Goal: Task Accomplishment & Management: Complete application form

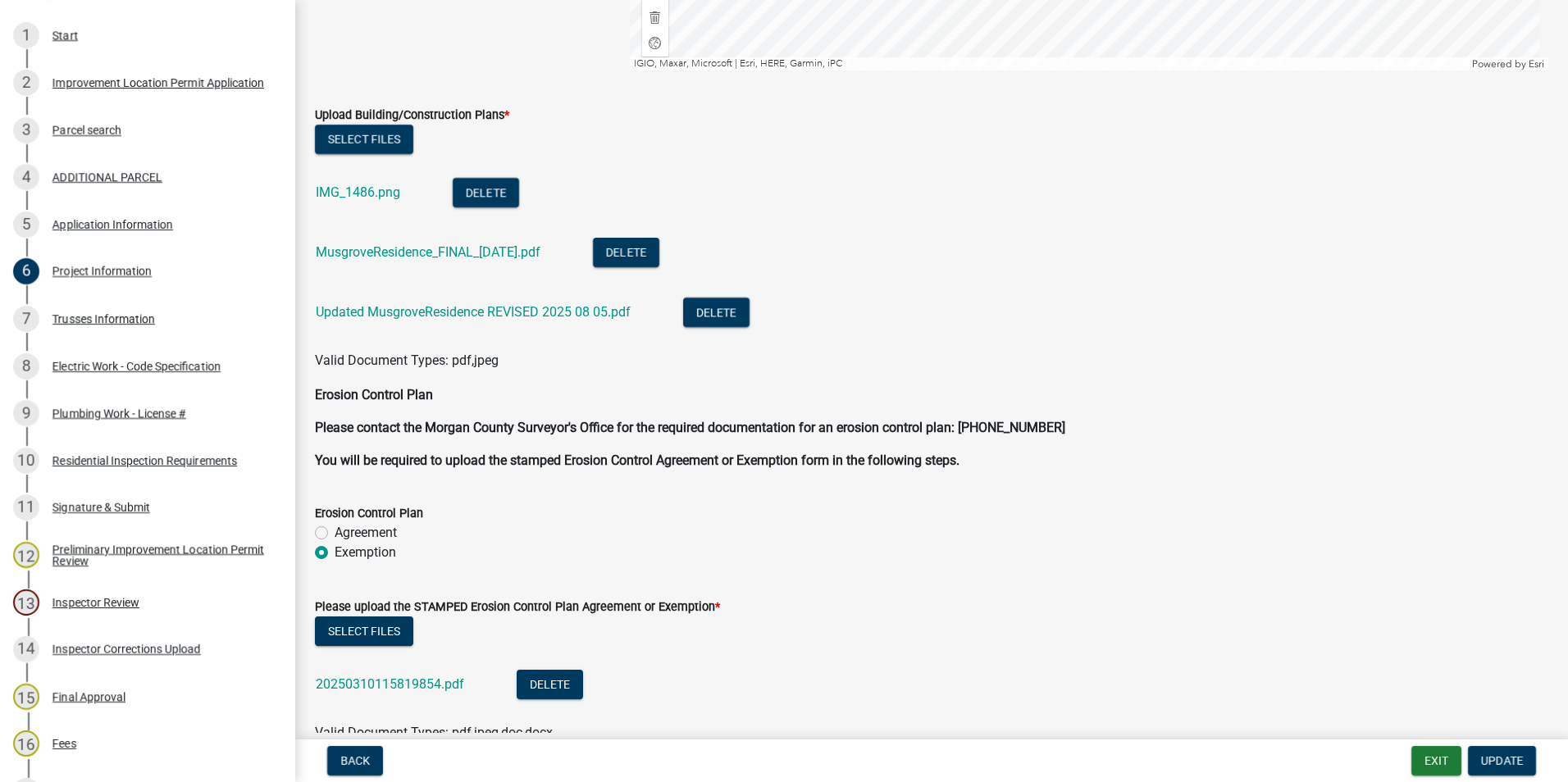
scroll to position [3235, 0]
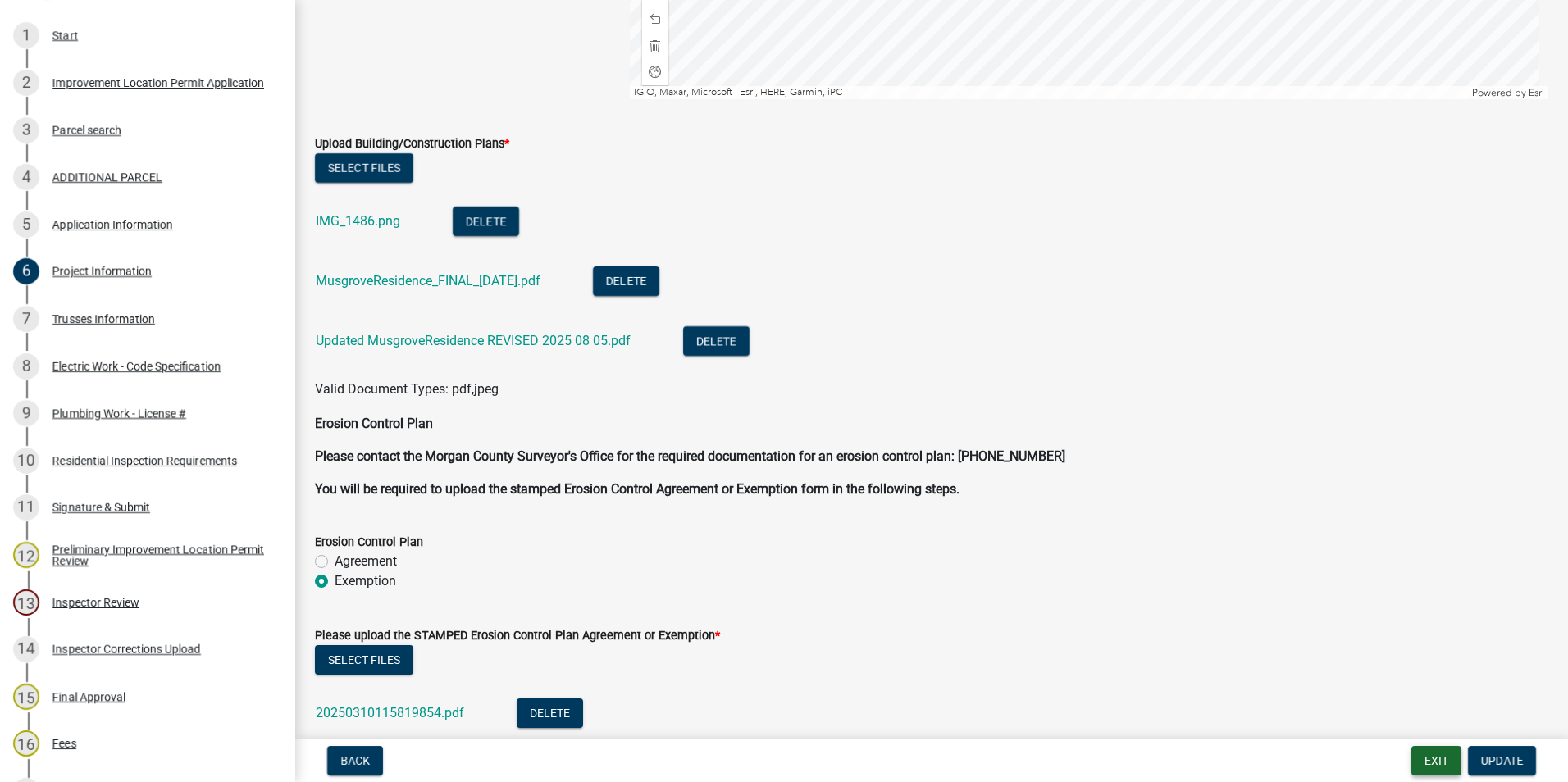
click at [1042, 552] on button "Exit" at bounding box center [1435, 761] width 50 height 30
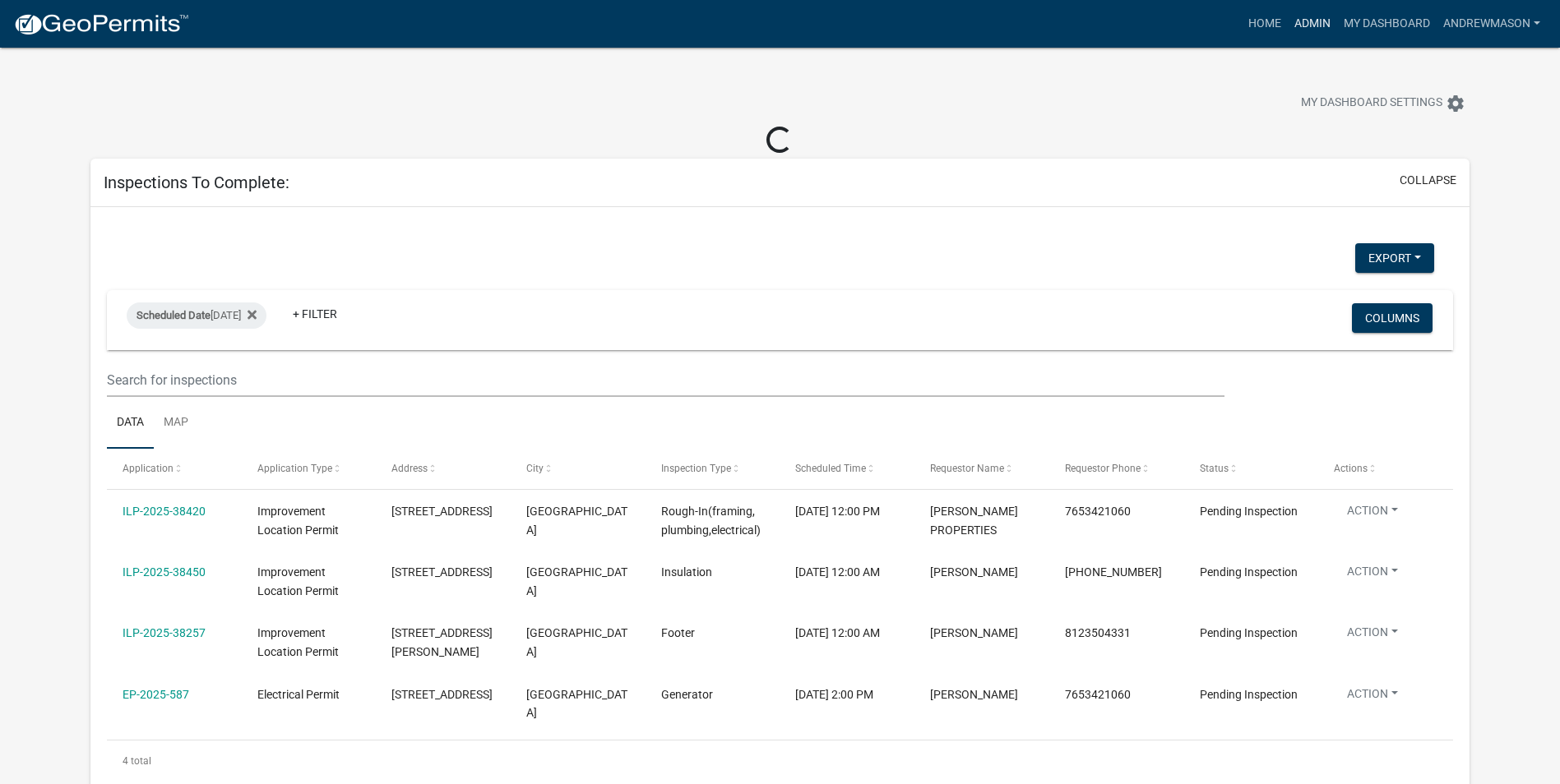
click at [1045, 20] on link "Admin" at bounding box center [1312, 24] width 49 height 31
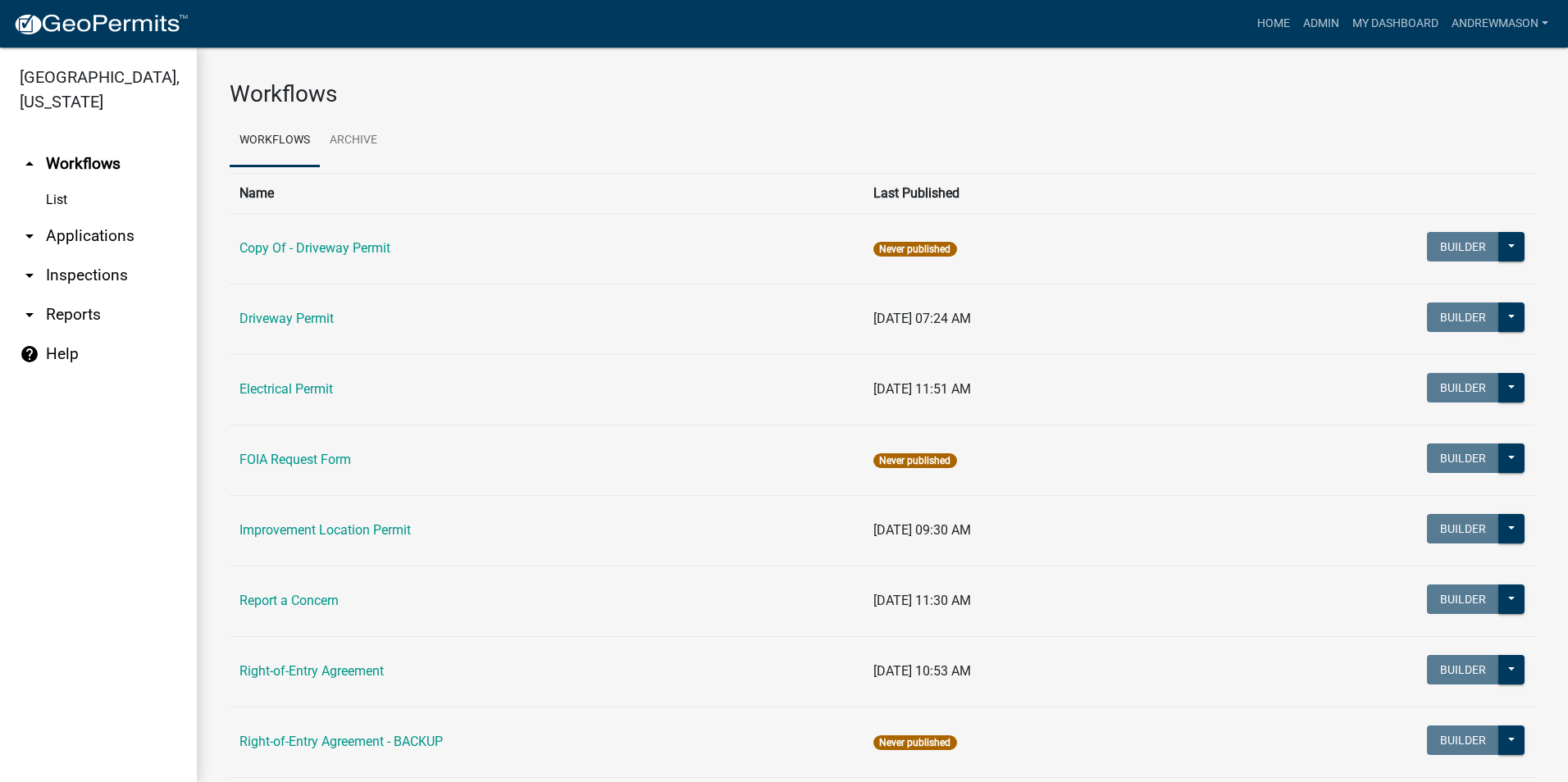
click at [70, 227] on link "arrow_drop_down Applications" at bounding box center [98, 236] width 197 height 40
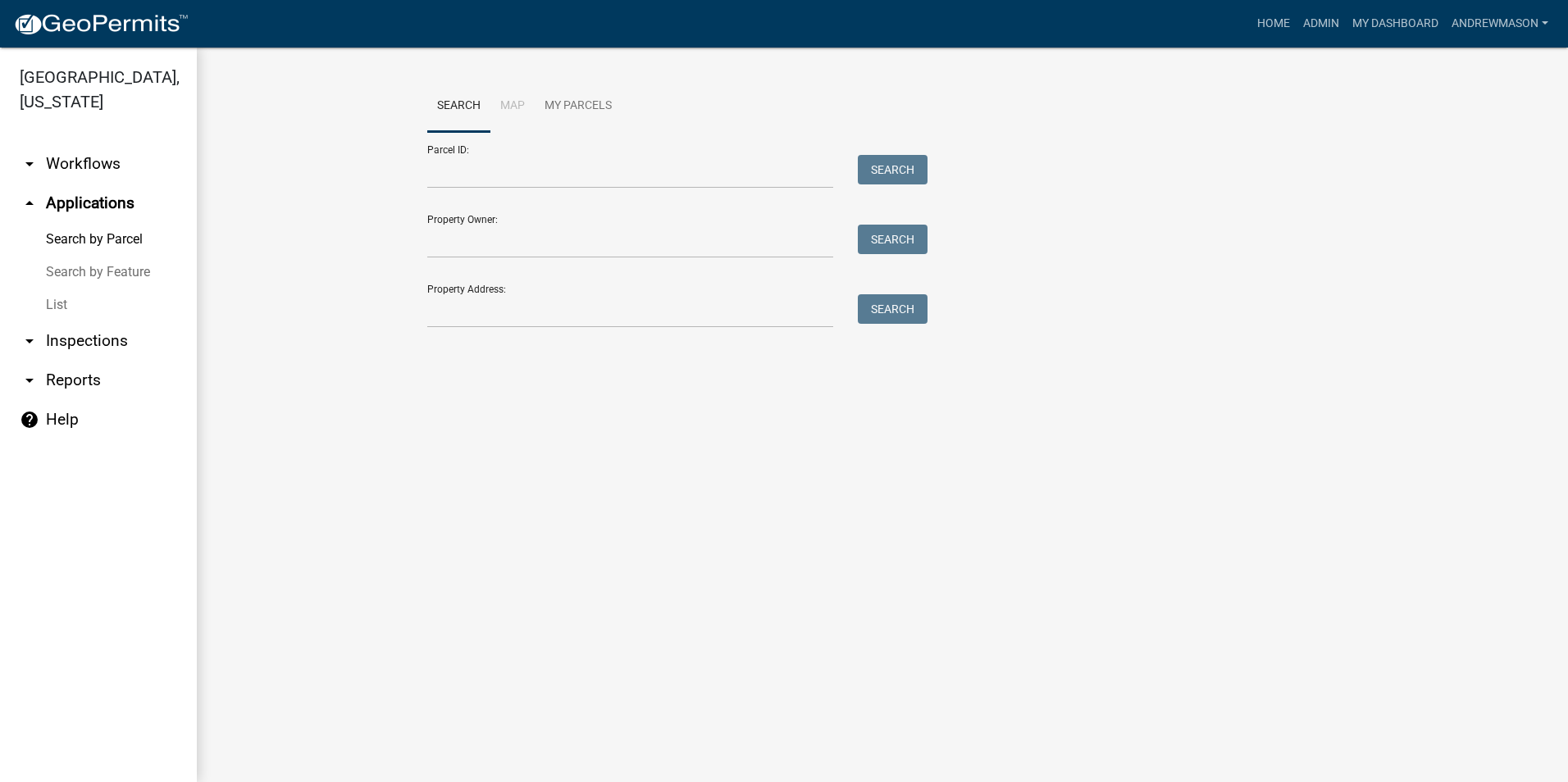
click at [52, 301] on link "List" at bounding box center [98, 304] width 197 height 33
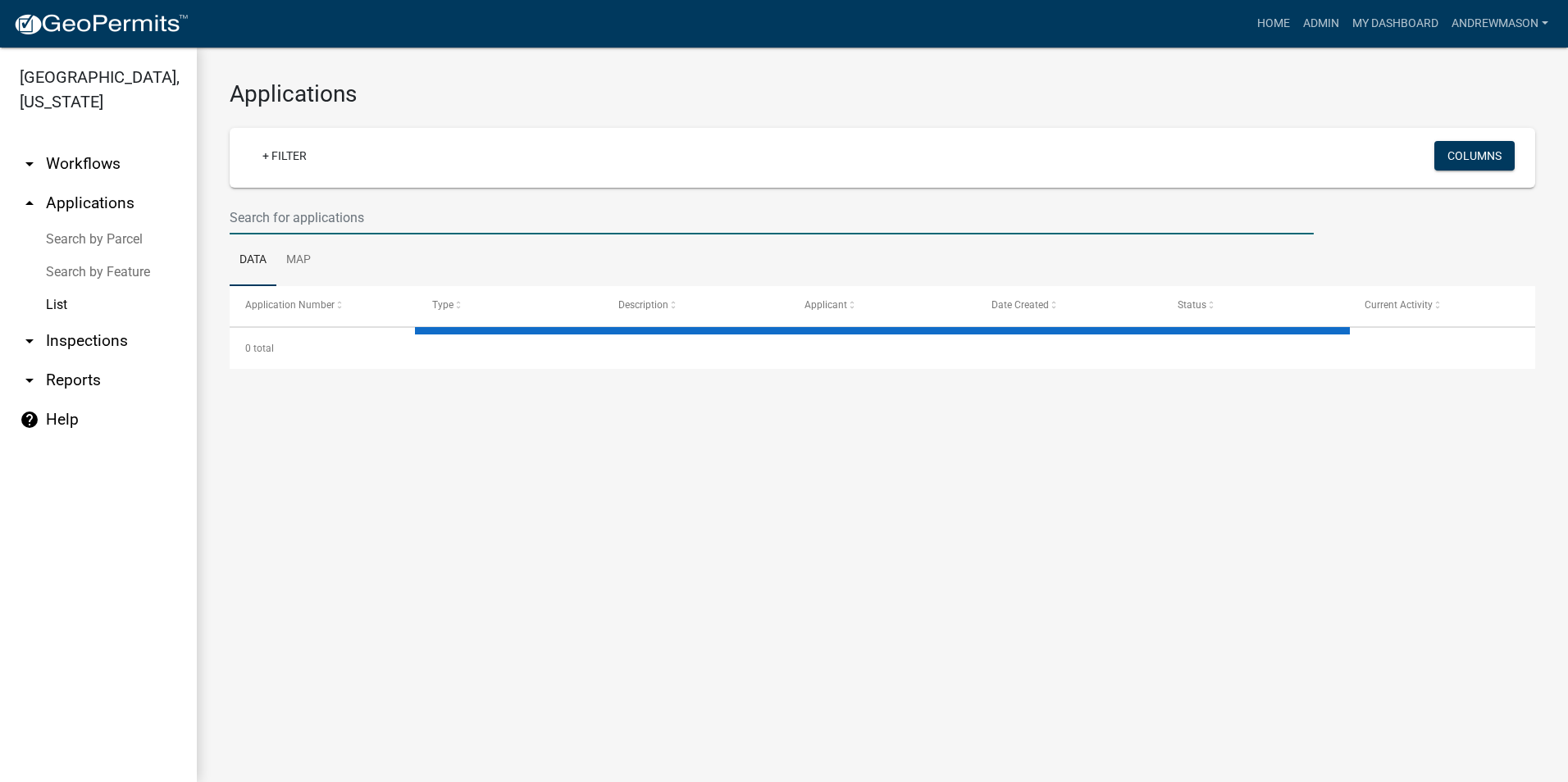
click at [331, 213] on input "text" at bounding box center [772, 218] width 1084 height 34
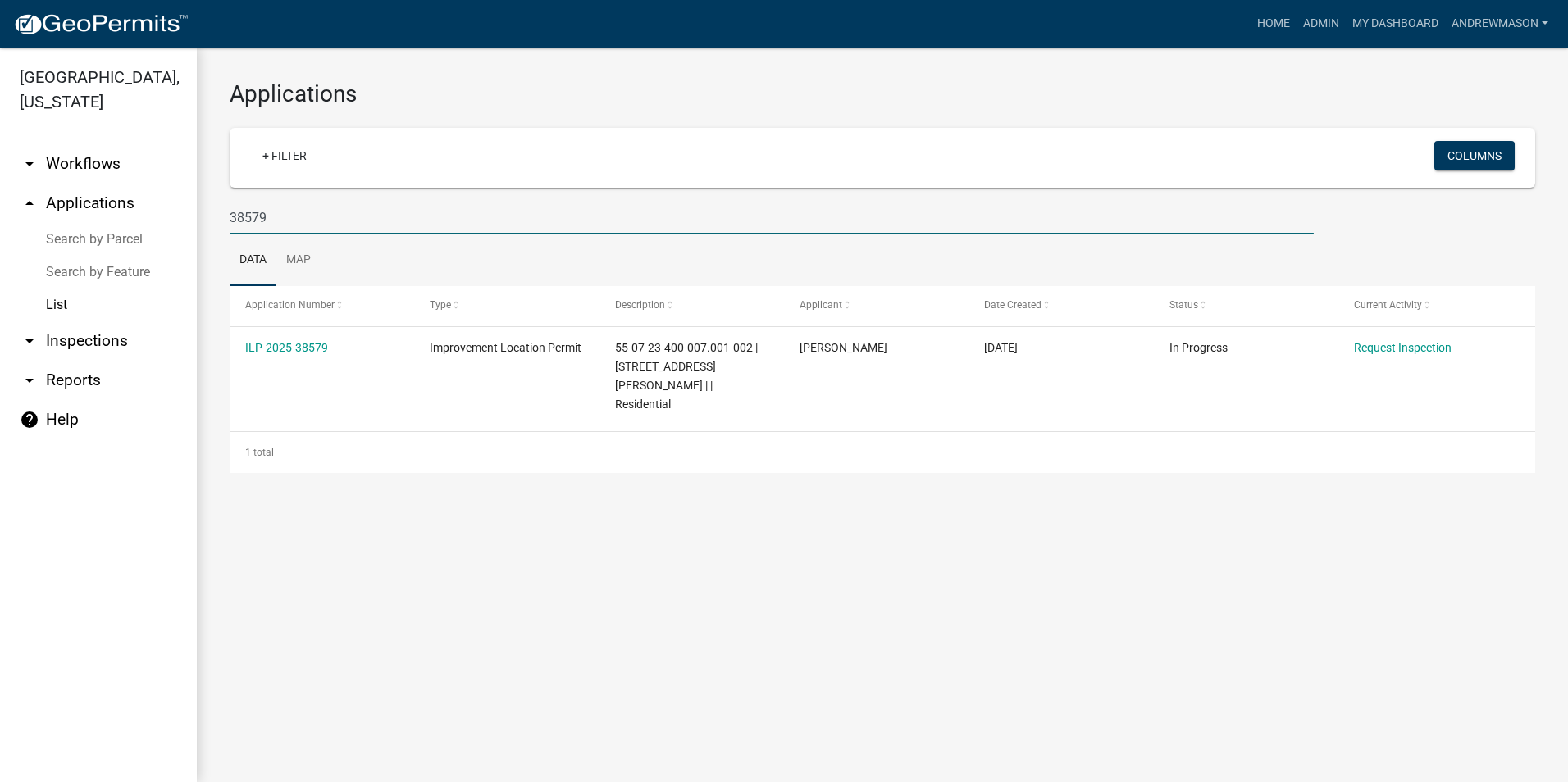
type input "38579"
click at [303, 342] on link "ILP-2025-38579" at bounding box center [287, 348] width 83 height 14
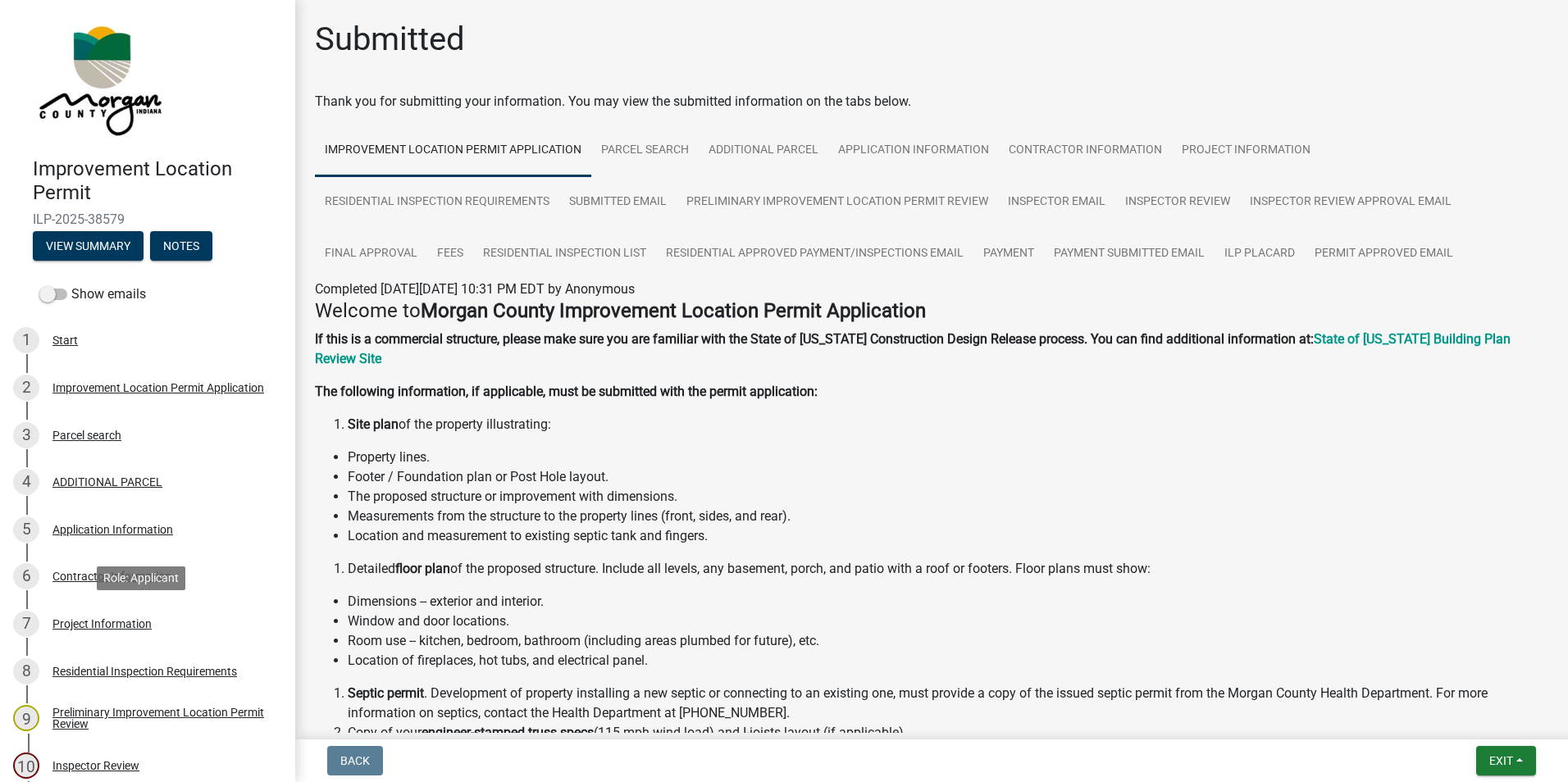
click at [77, 552] on div "Project Information" at bounding box center [101, 624] width 99 height 12
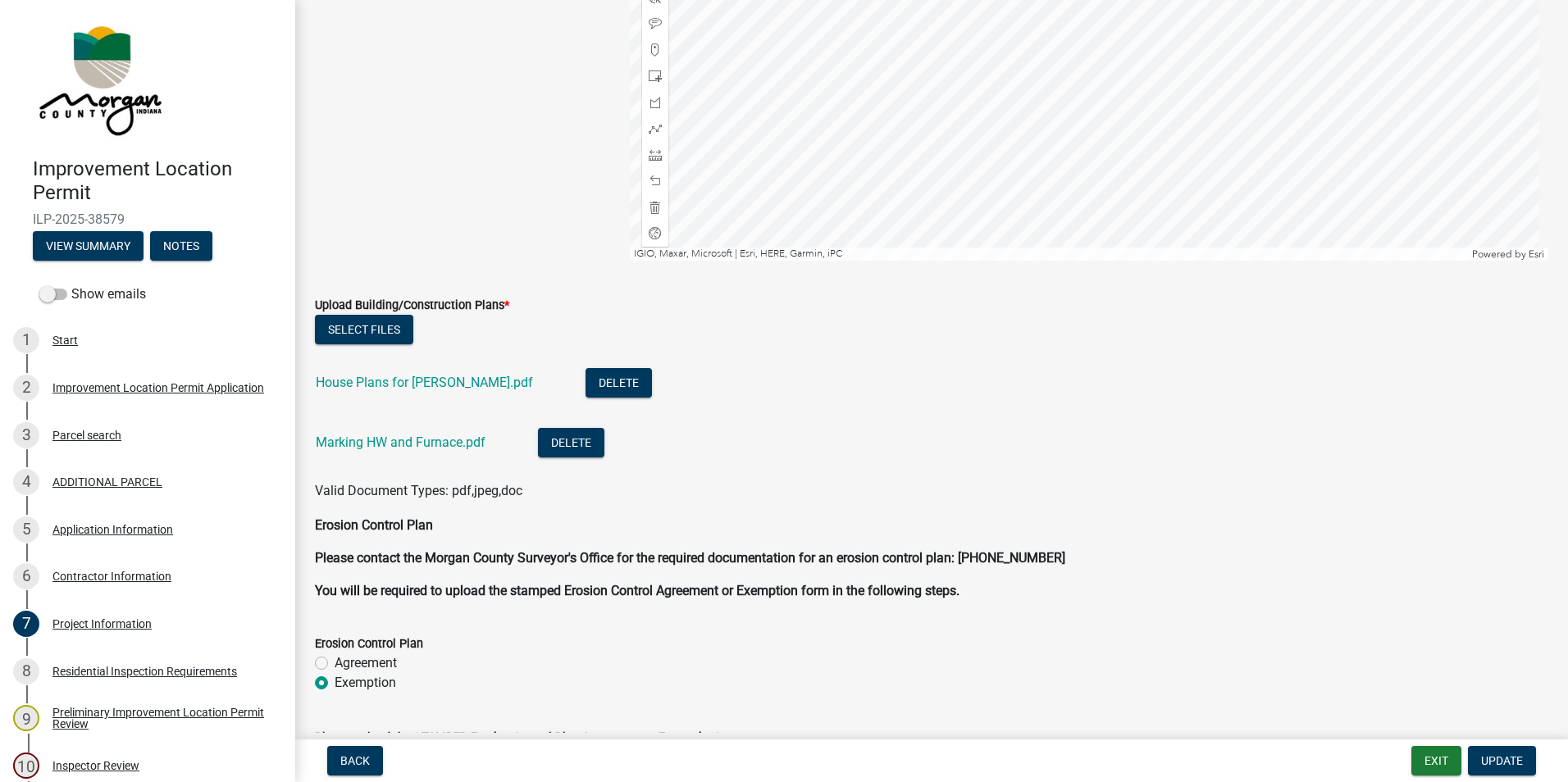
scroll to position [3608, 0]
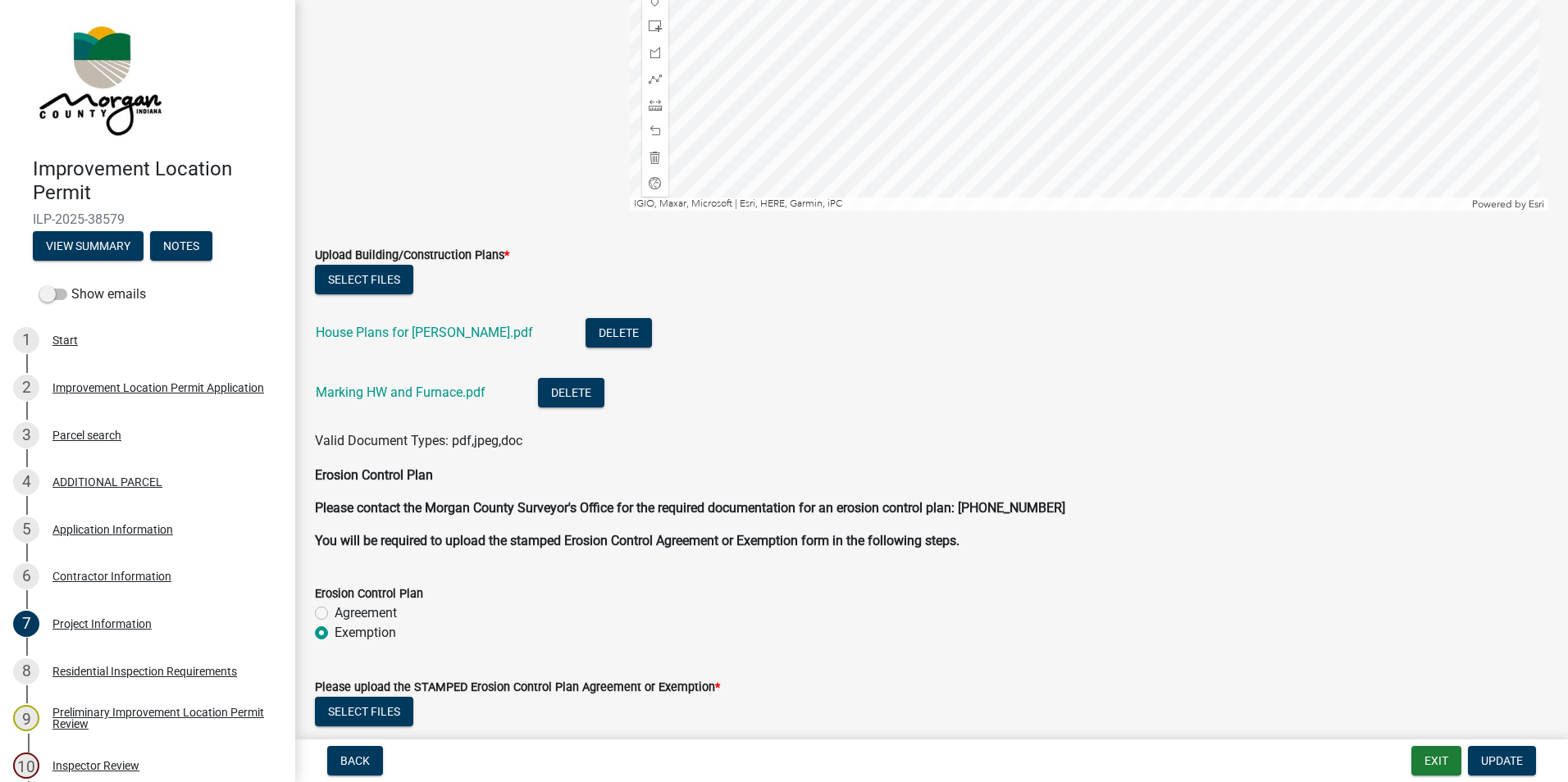
click at [459, 331] on link "House Plans for [PERSON_NAME].pdf" at bounding box center [423, 332] width 217 height 15
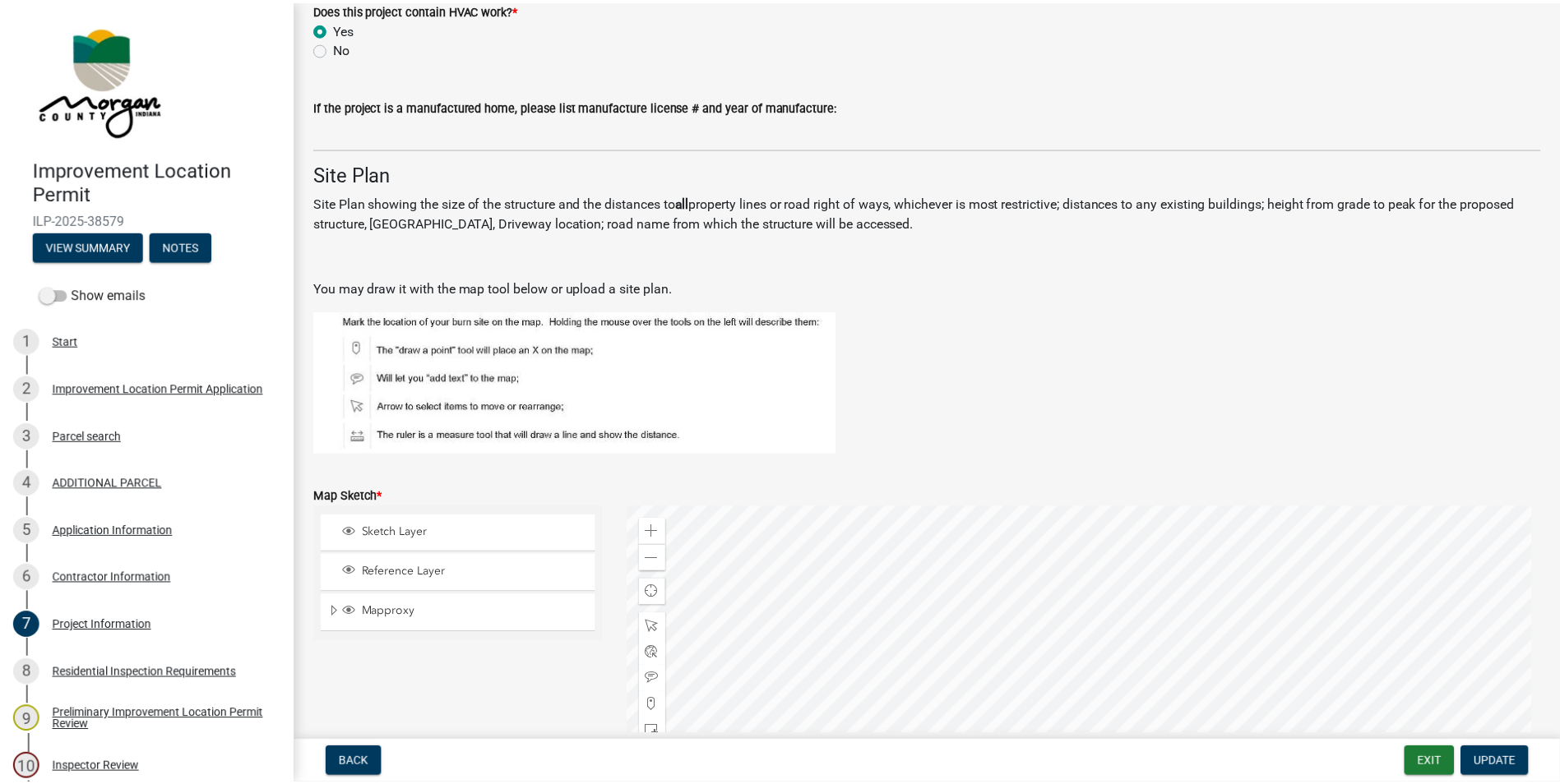
scroll to position [2795, 0]
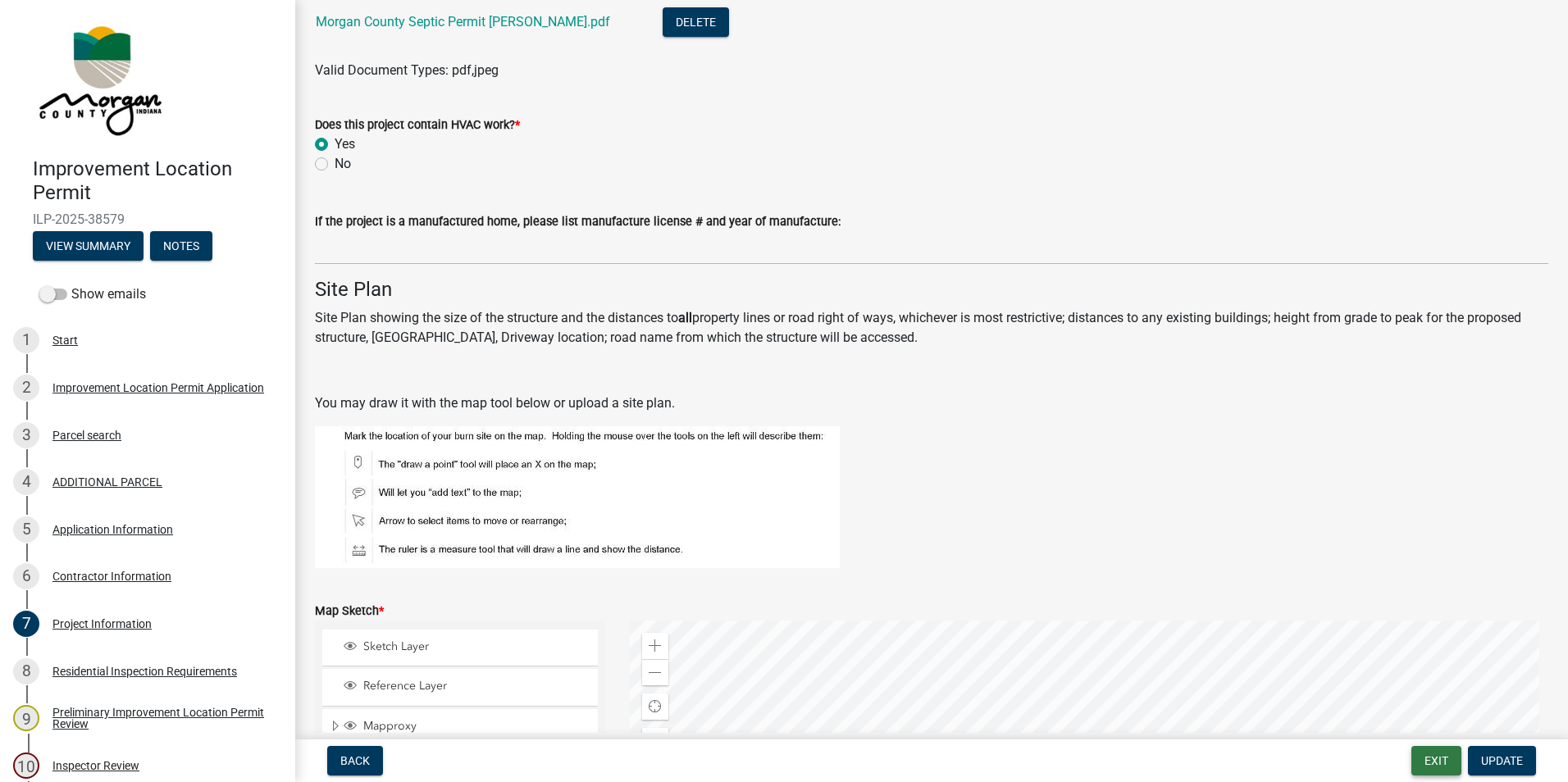
click at [1042, 552] on button "Exit" at bounding box center [1435, 761] width 50 height 30
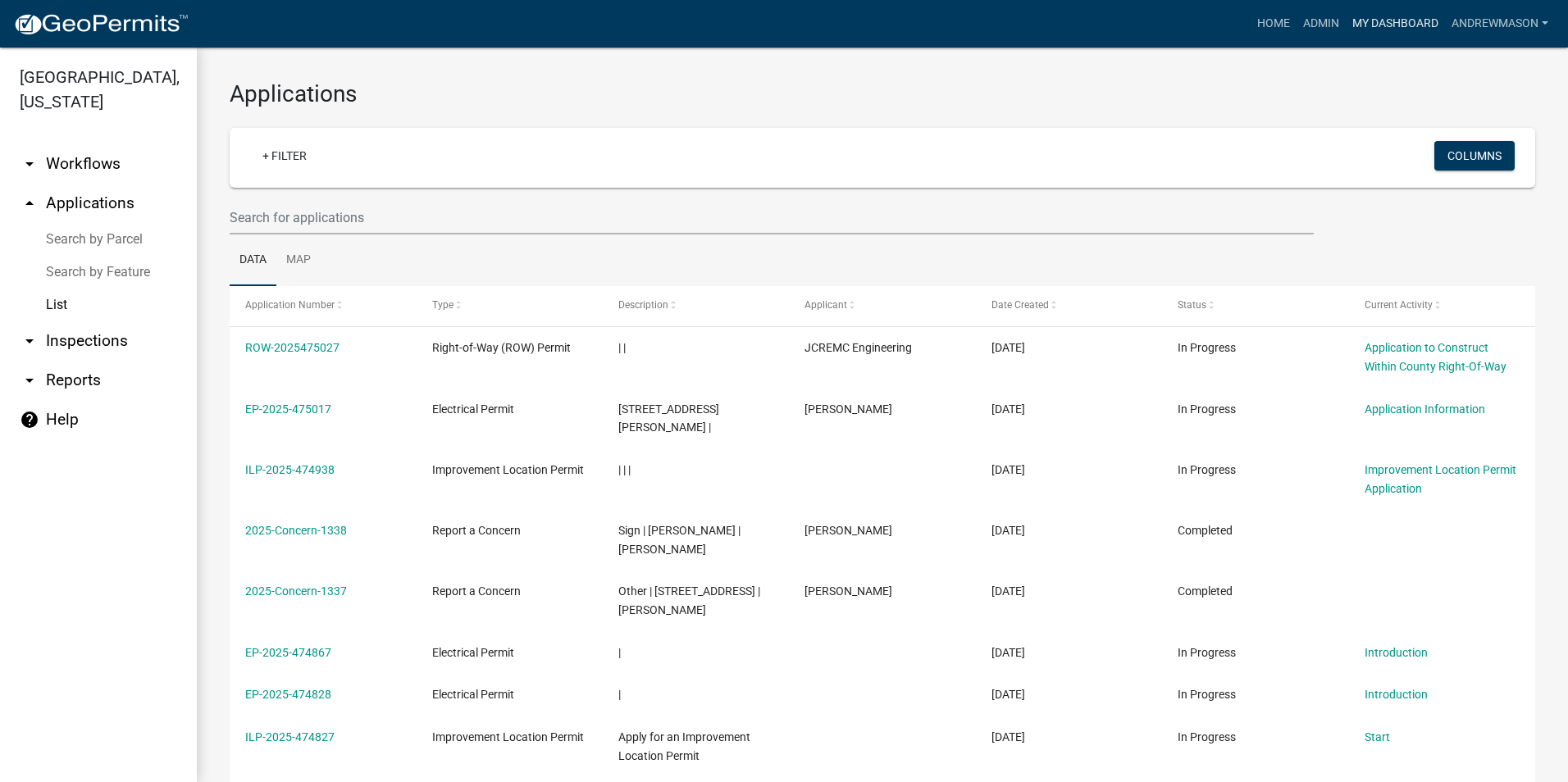
click at [1042, 24] on link "My Dashboard" at bounding box center [1395, 24] width 99 height 31
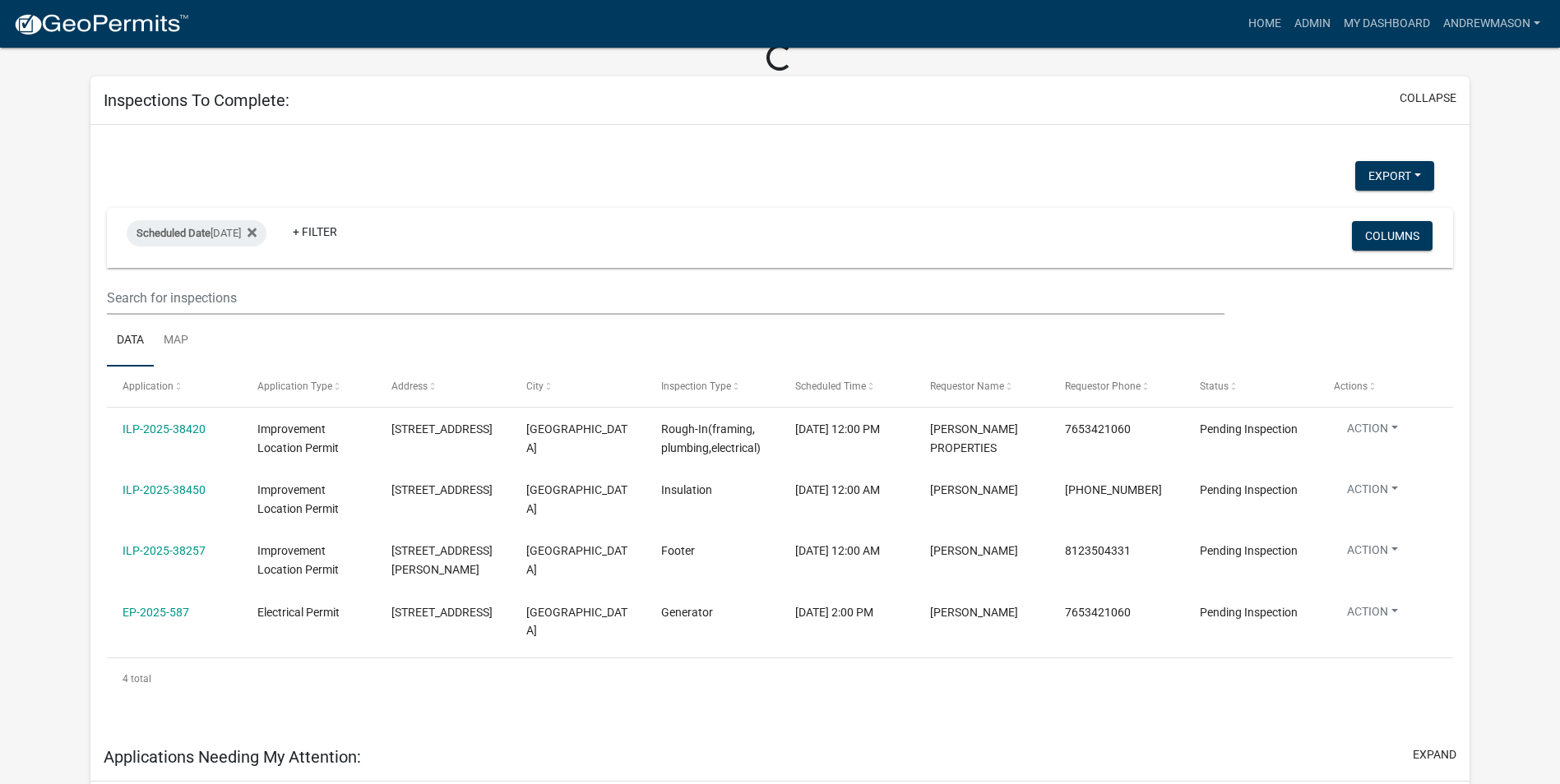
scroll to position [164, 0]
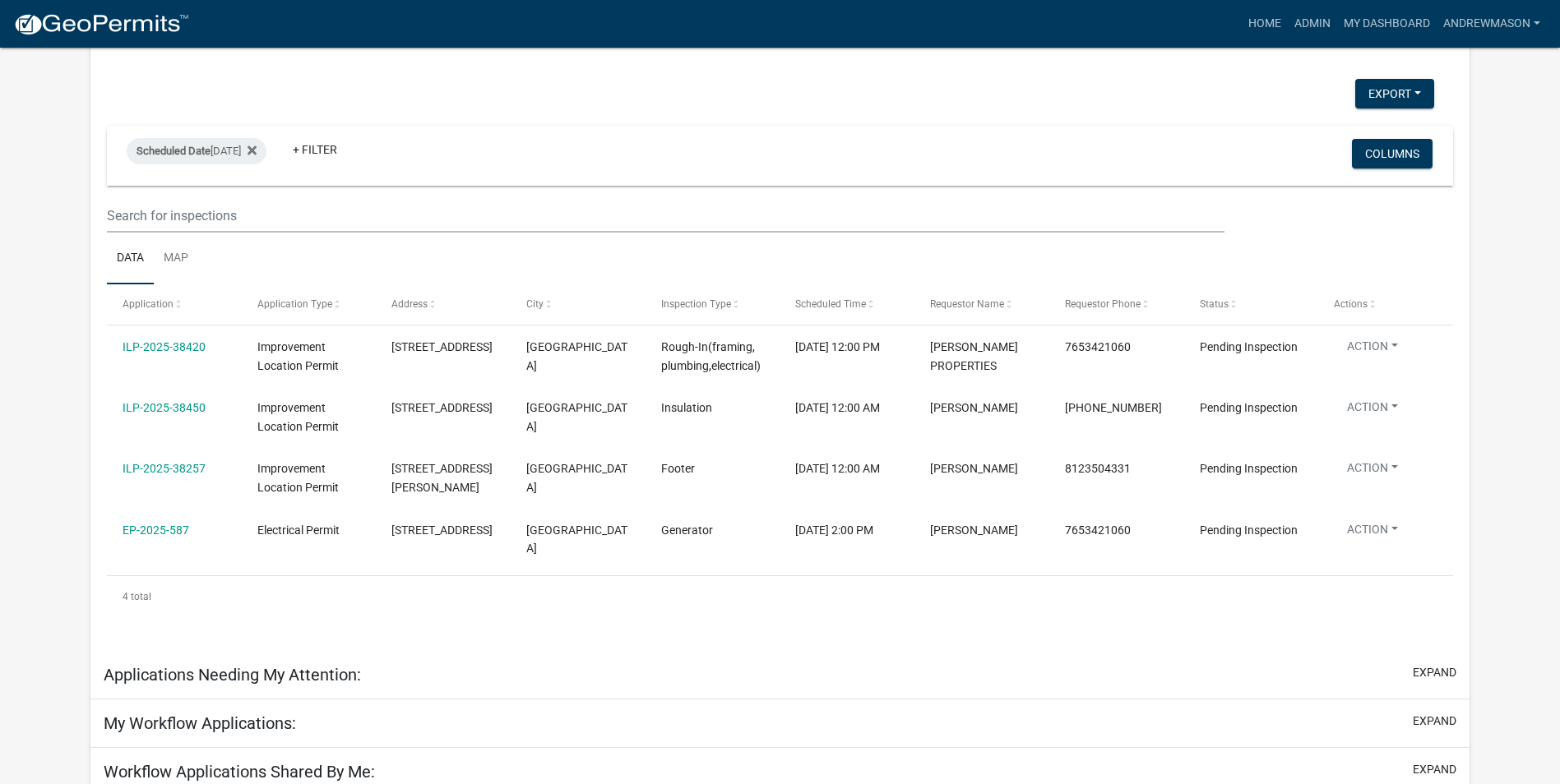
select select "3: 100"
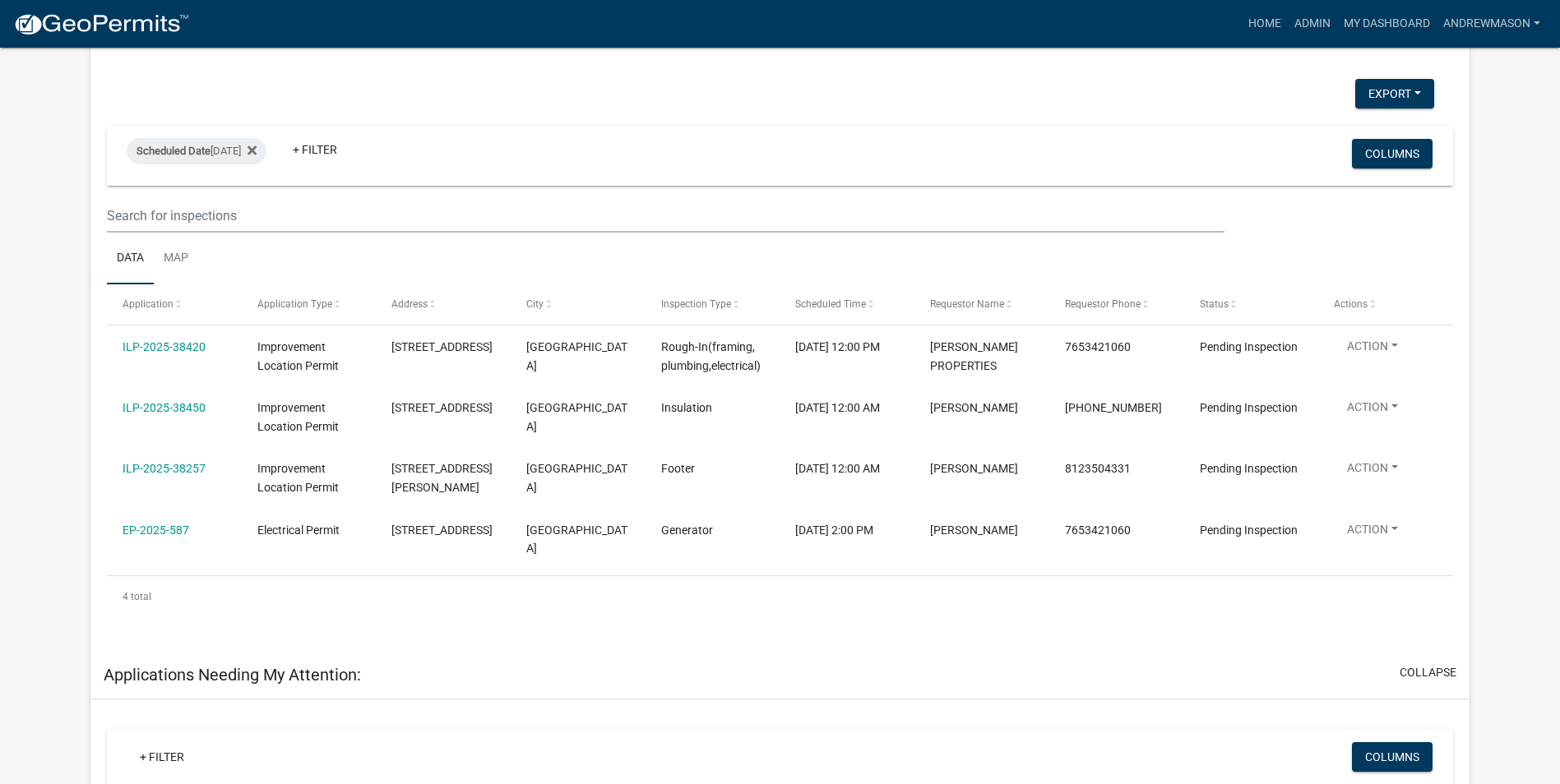
click at [191, 467] on link "ILP-2025-38257" at bounding box center [164, 469] width 83 height 14
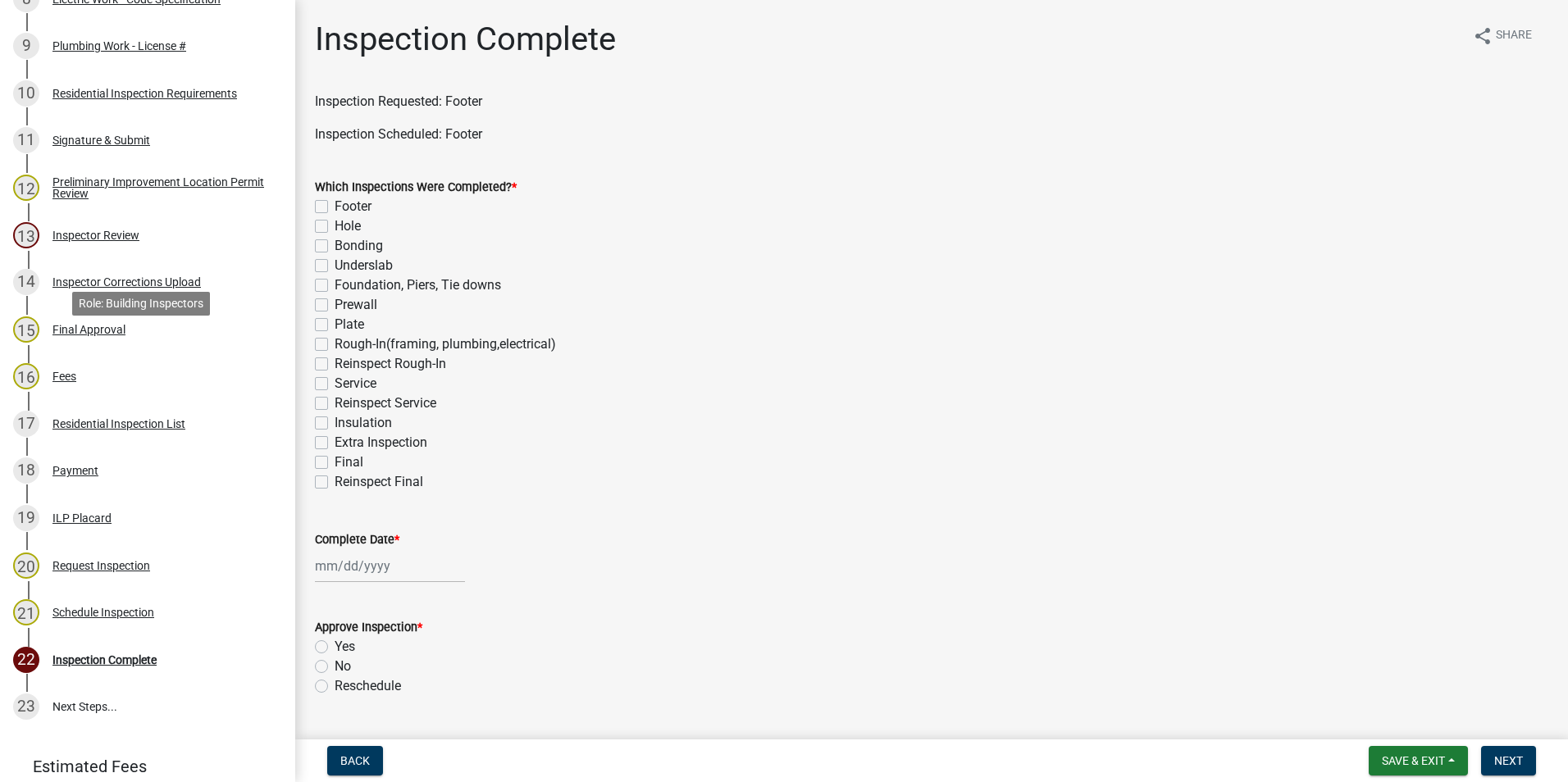
scroll to position [675, 0]
click at [101, 552] on div "Request Inspection" at bounding box center [101, 564] width 97 height 12
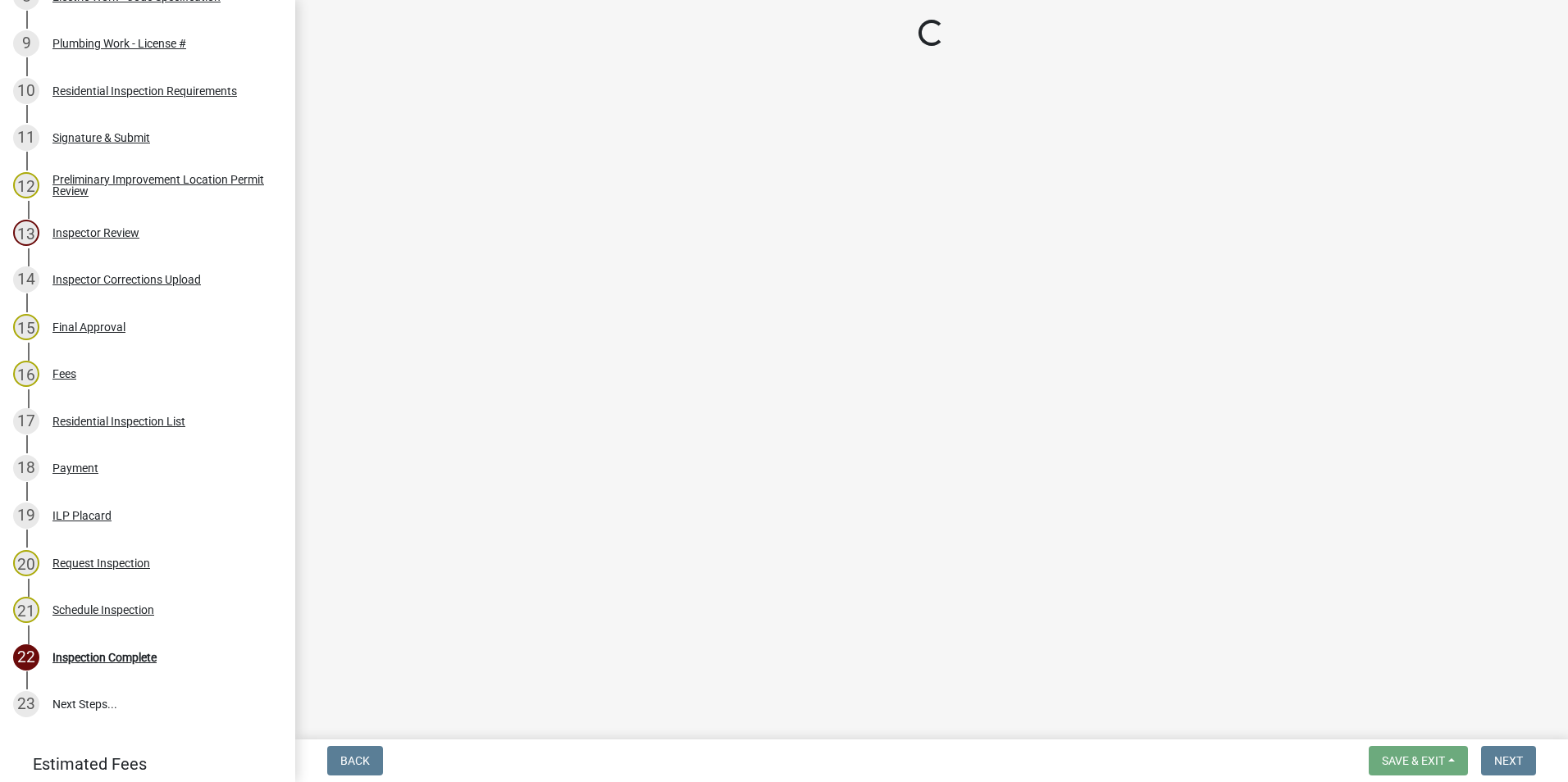
scroll to position [774, 0]
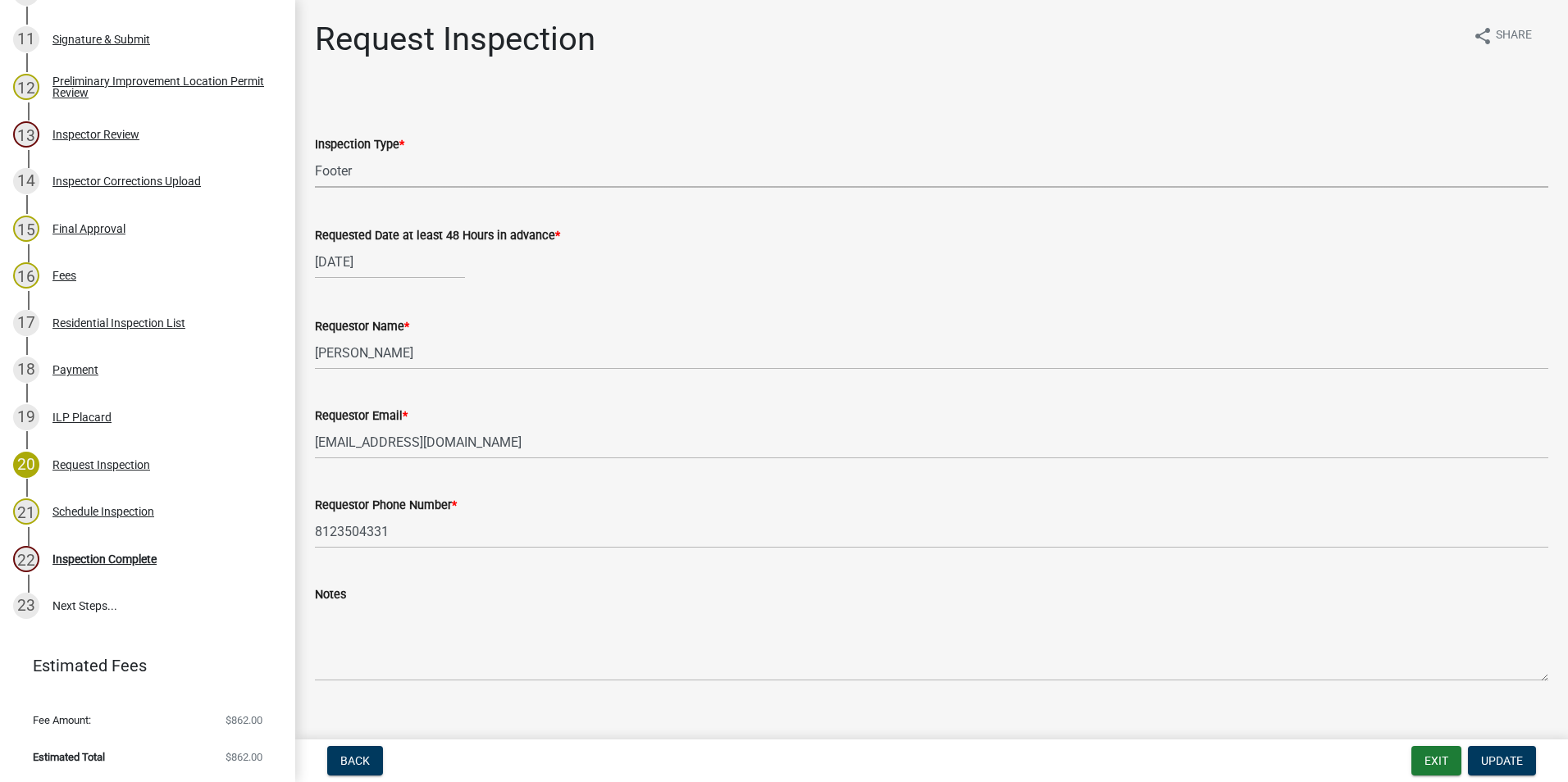
click at [382, 172] on select "Select Item... Footer Hole Bonding Underslab Foundation, Piers, Tie downs Prewa…" at bounding box center [931, 171] width 1233 height 34
click at [314, 154] on select "Select Item... Footer Hole Bonding Underslab Foundation, Piers, Tie downs Prewa…" at bounding box center [931, 171] width 1233 height 34
select select "cfa75a43-cd41-42f0-988e-8bcbce3e10dc"
click at [1042, 552] on span "Update" at bounding box center [1501, 761] width 41 height 14
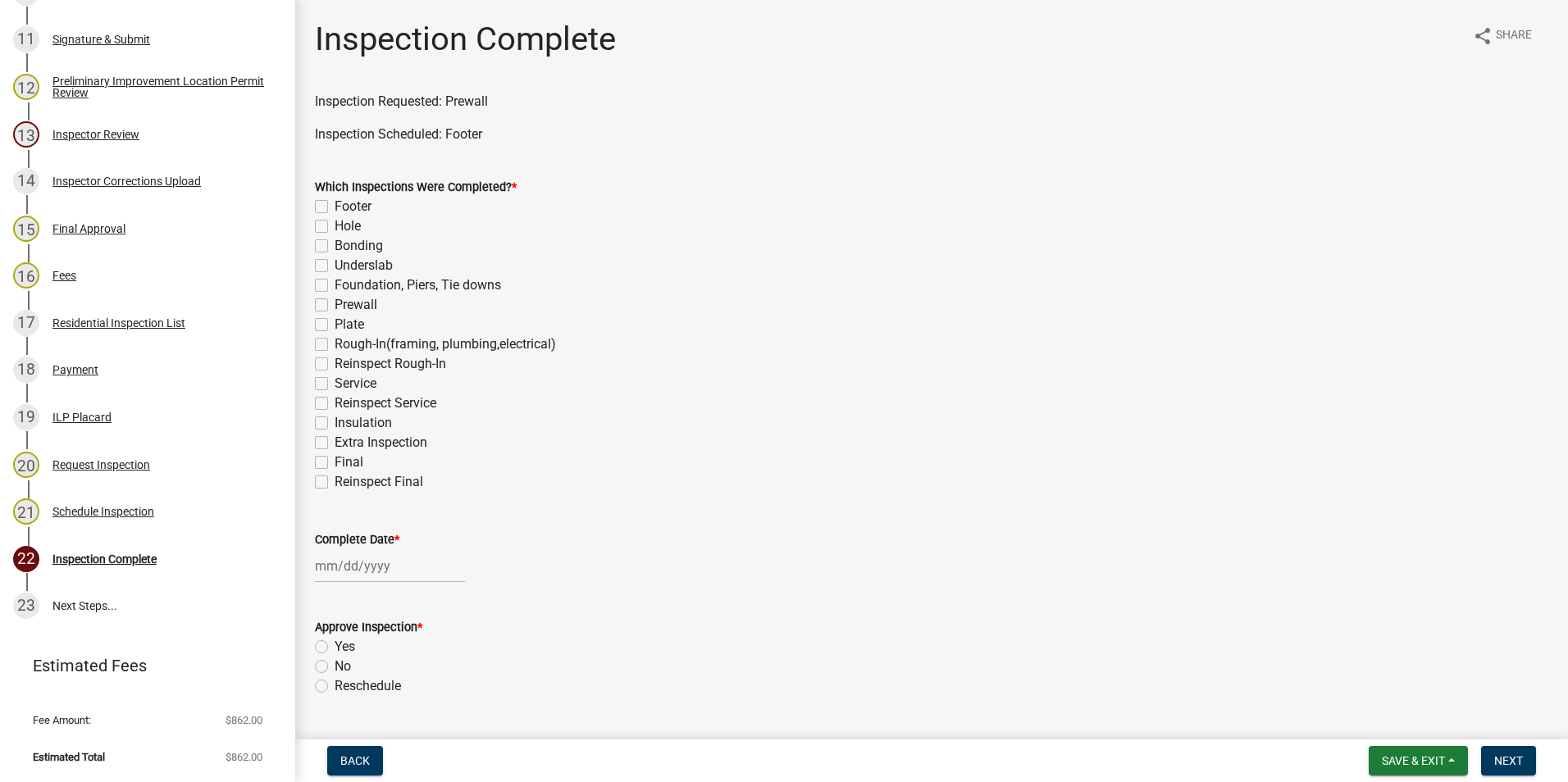
click at [335, 306] on label "Prewall" at bounding box center [356, 304] width 42 height 19
click at [335, 306] on input "Prewall" at bounding box center [340, 300] width 11 height 11
checkbox input "true"
checkbox input "false"
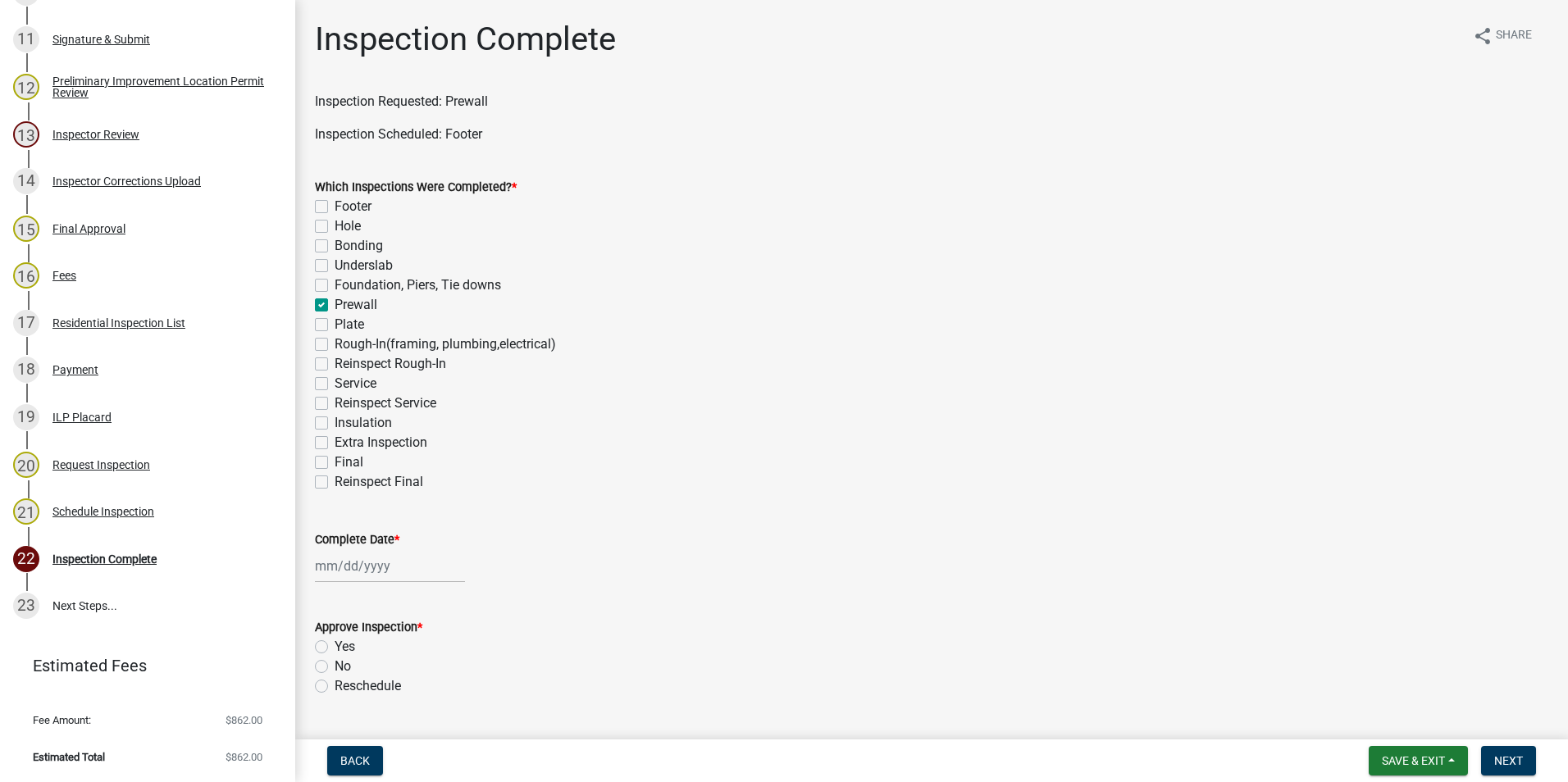
checkbox input "false"
checkbox input "true"
checkbox input "false"
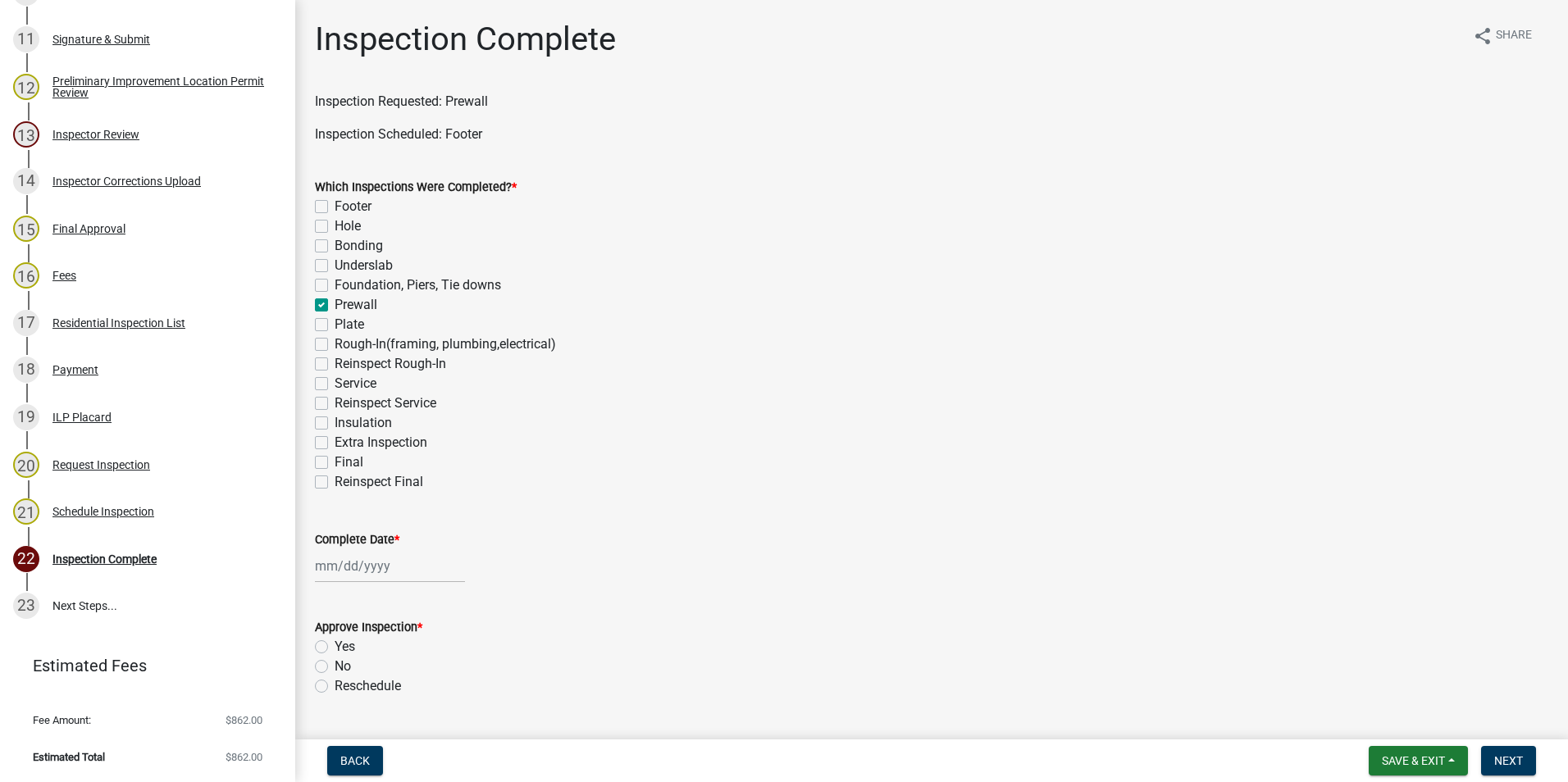
checkbox input "false"
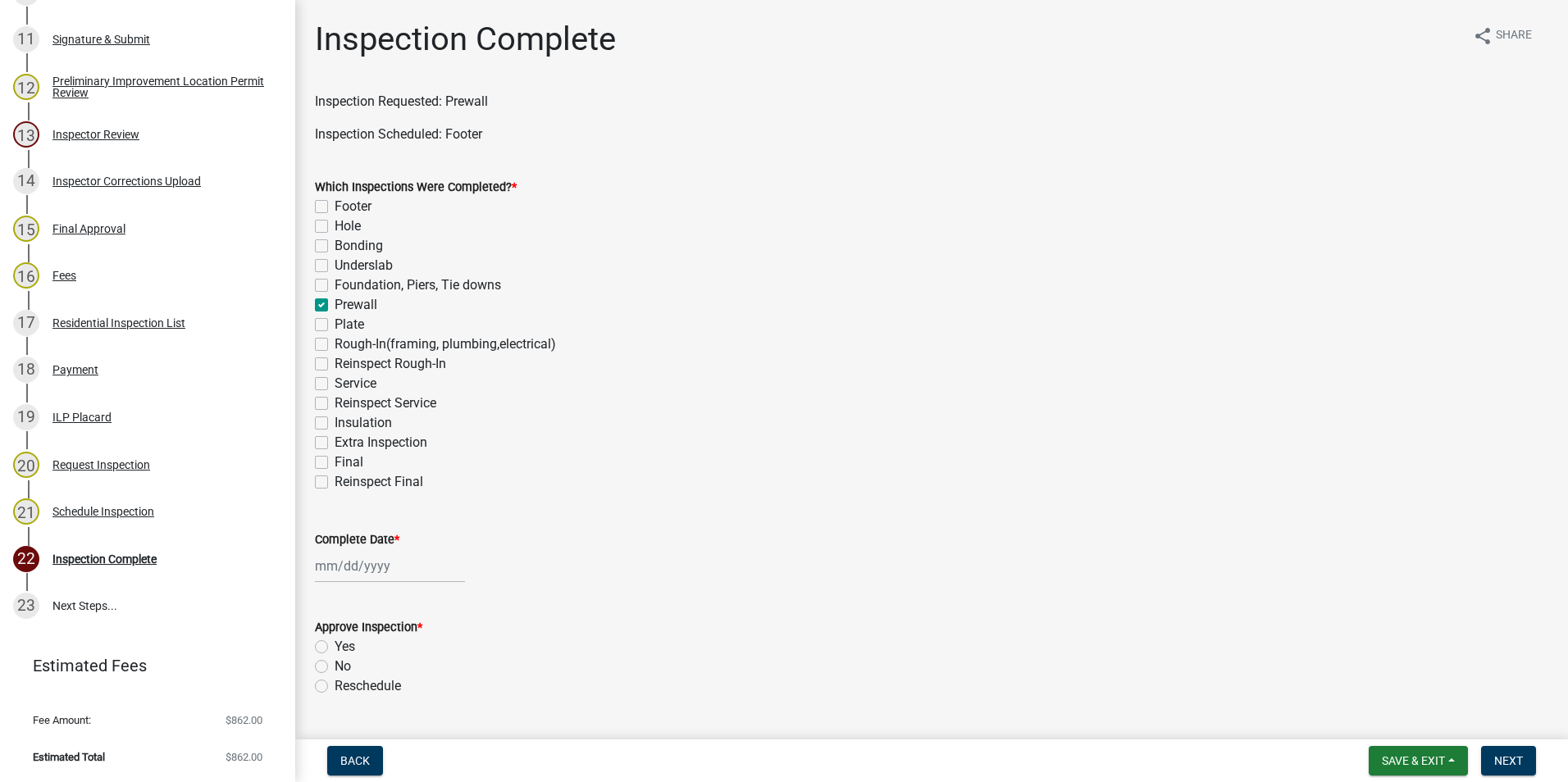
checkbox input "false"
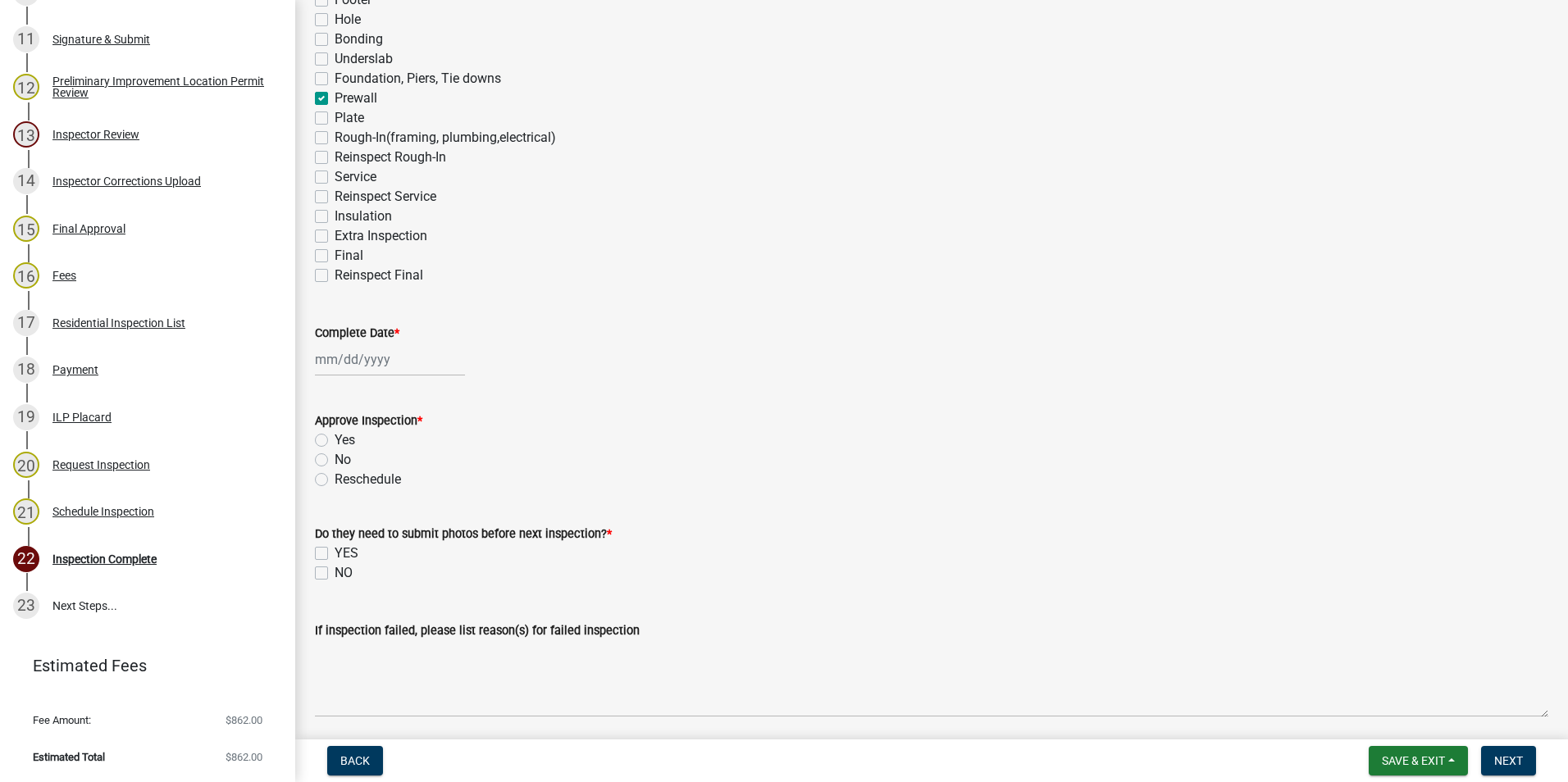
scroll to position [246, 0]
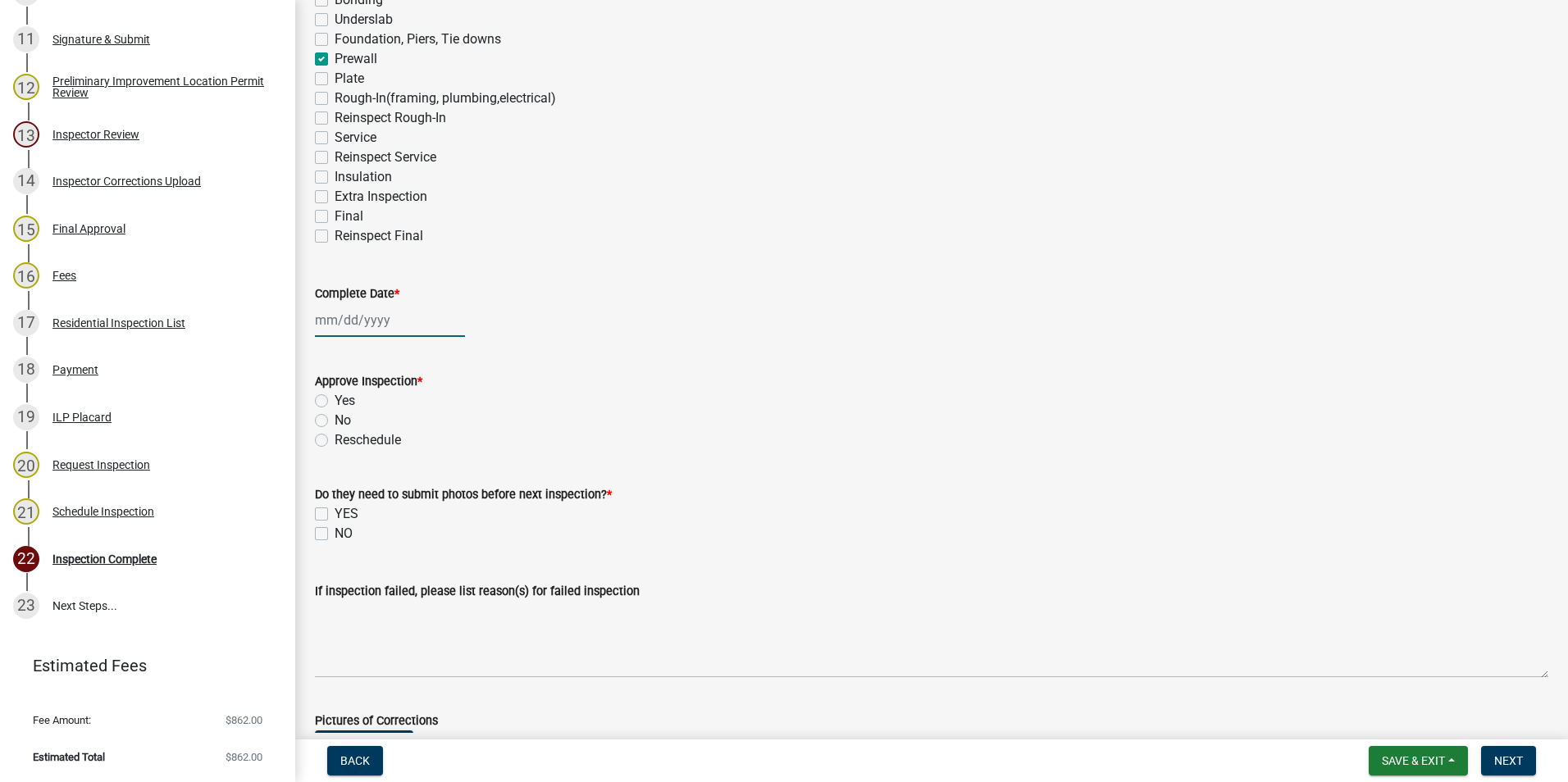
click at [375, 320] on div at bounding box center [390, 320] width 150 height 34
select select "9"
select select "2025"
click at [331, 429] on div "8" at bounding box center [331, 434] width 26 height 26
type input "[DATE]"
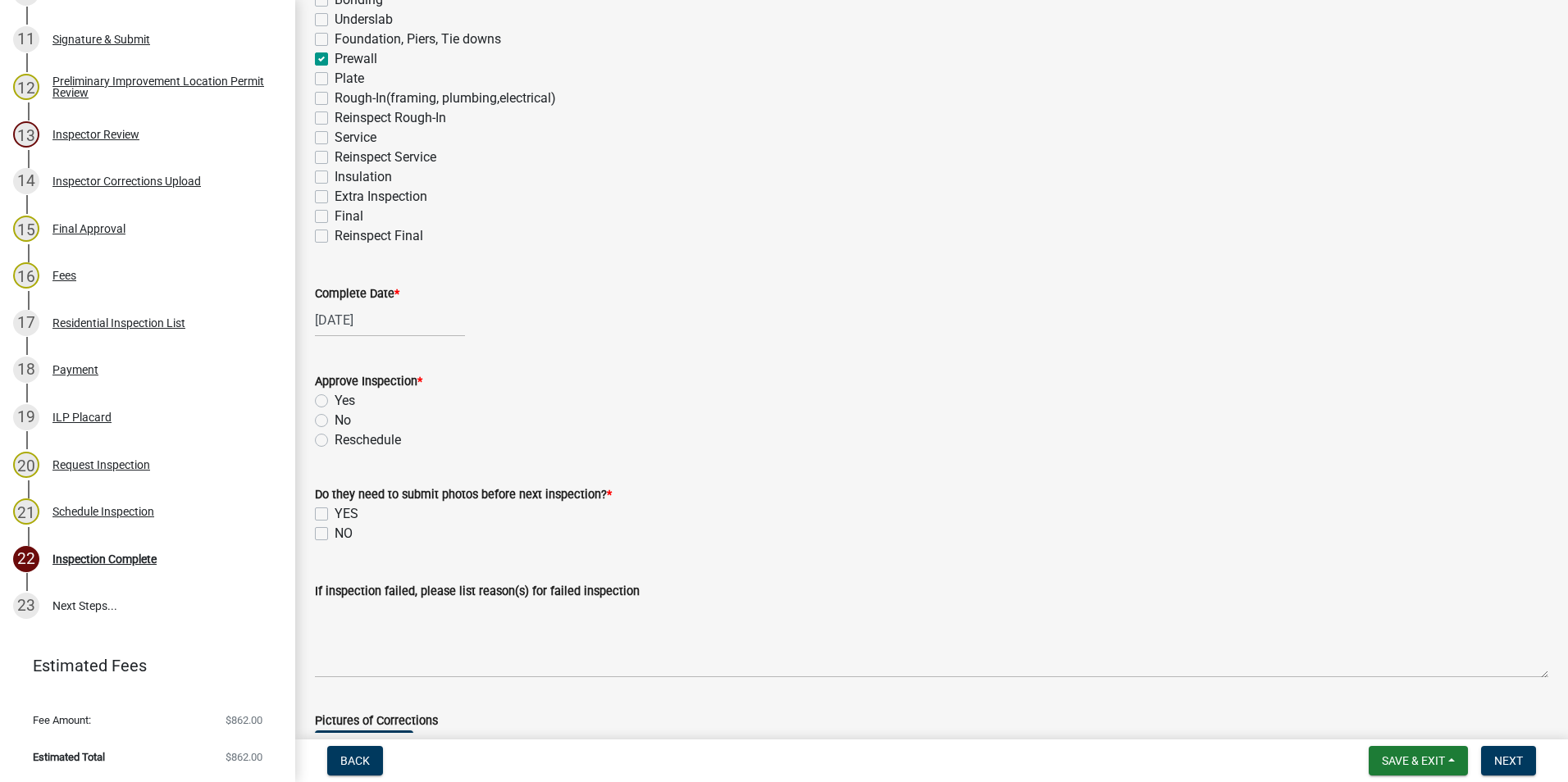
click at [335, 395] on label "Yes" at bounding box center [345, 401] width 20 height 19
click at [335, 395] on input "Yes" at bounding box center [340, 396] width 11 height 11
radio input "true"
click at [335, 530] on label "NO" at bounding box center [343, 533] width 18 height 19
click at [335, 530] on input "NO" at bounding box center [340, 529] width 11 height 11
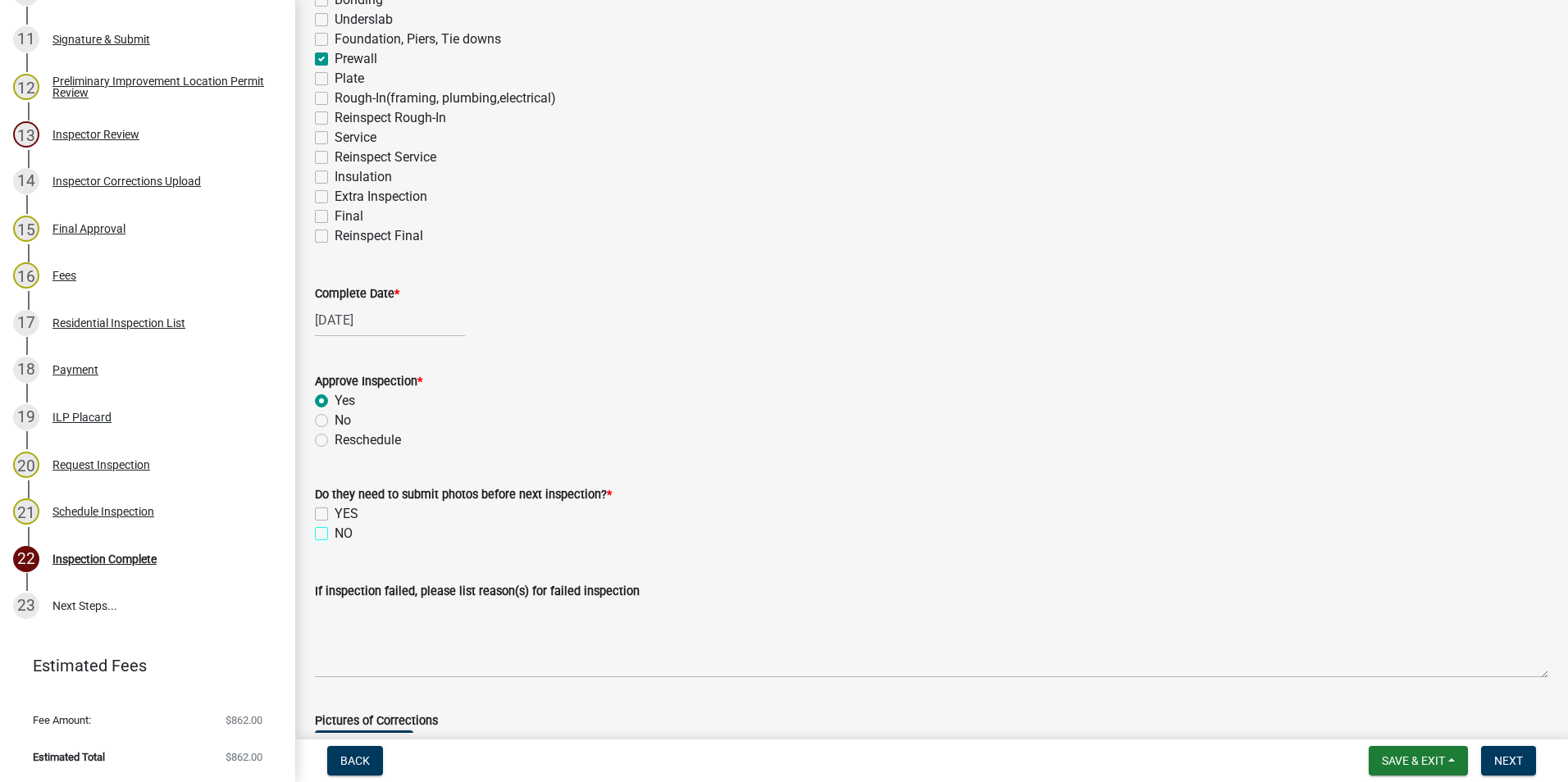
checkbox input "true"
checkbox input "false"
checkbox input "true"
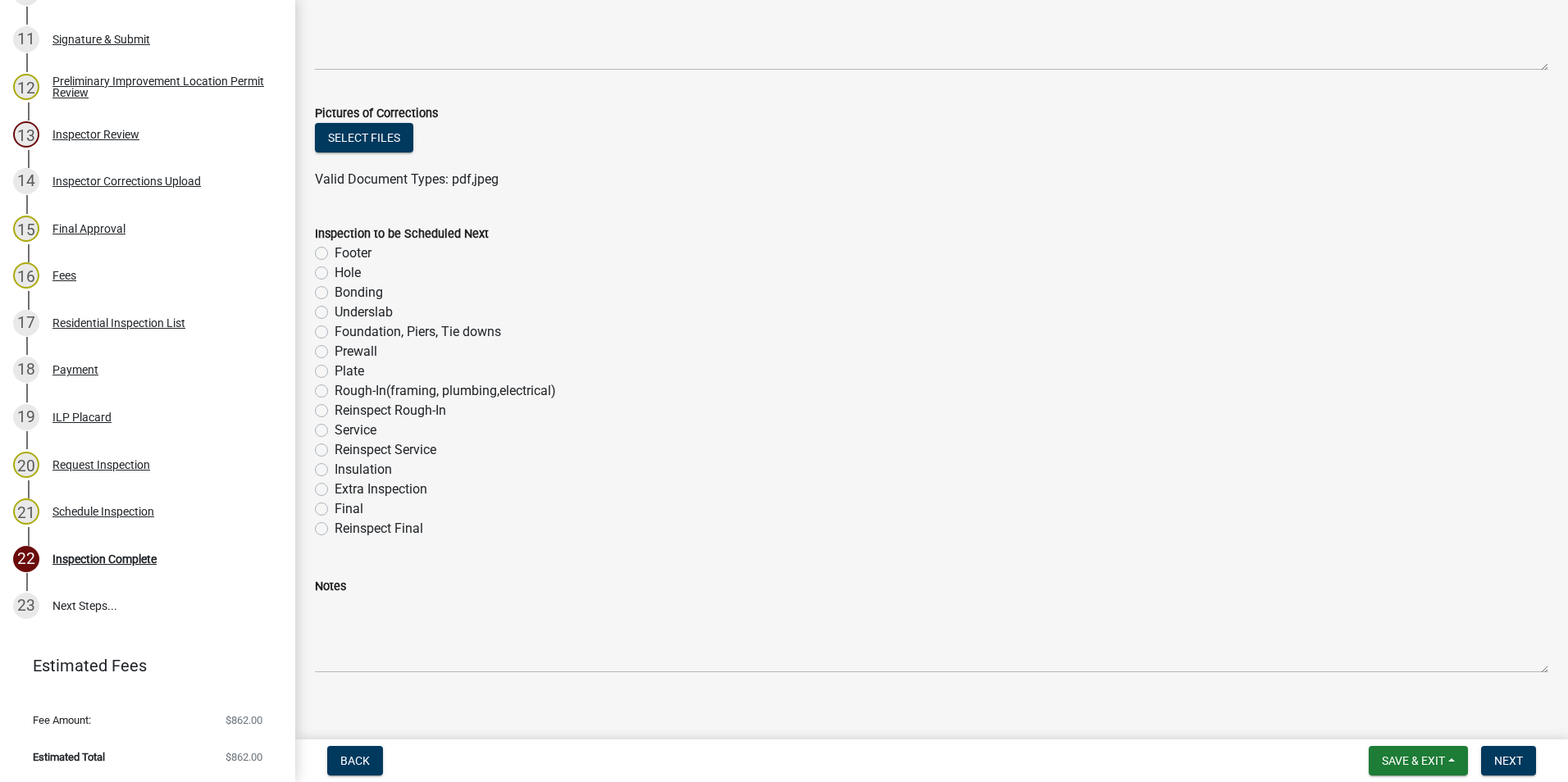
scroll to position [871, 0]
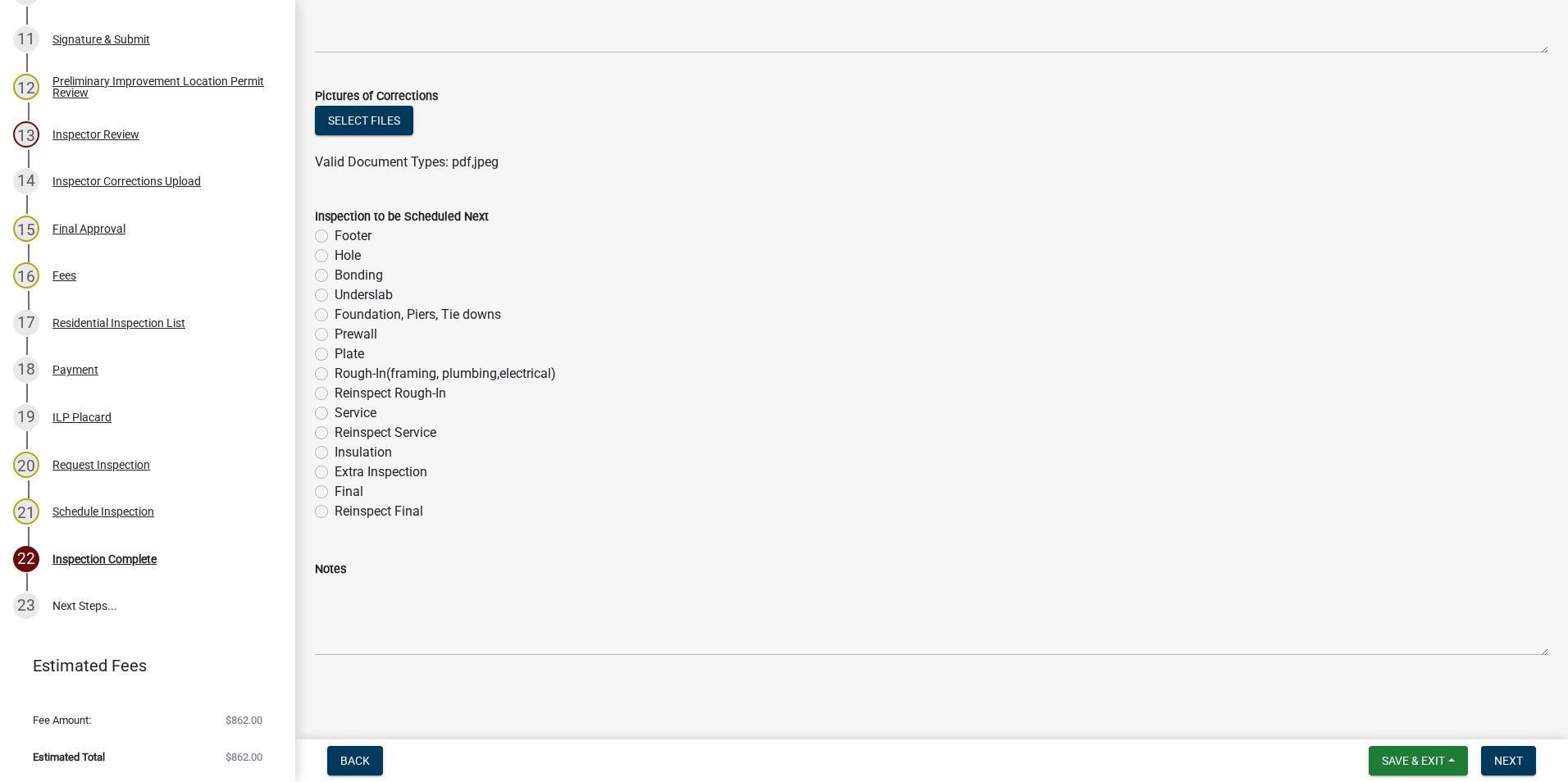
click at [335, 352] on label "Plate" at bounding box center [349, 353] width 30 height 19
click at [335, 352] on input "Plate" at bounding box center [340, 349] width 11 height 11
radio input "true"
click at [1042, 552] on span "Next" at bounding box center [1508, 761] width 29 height 14
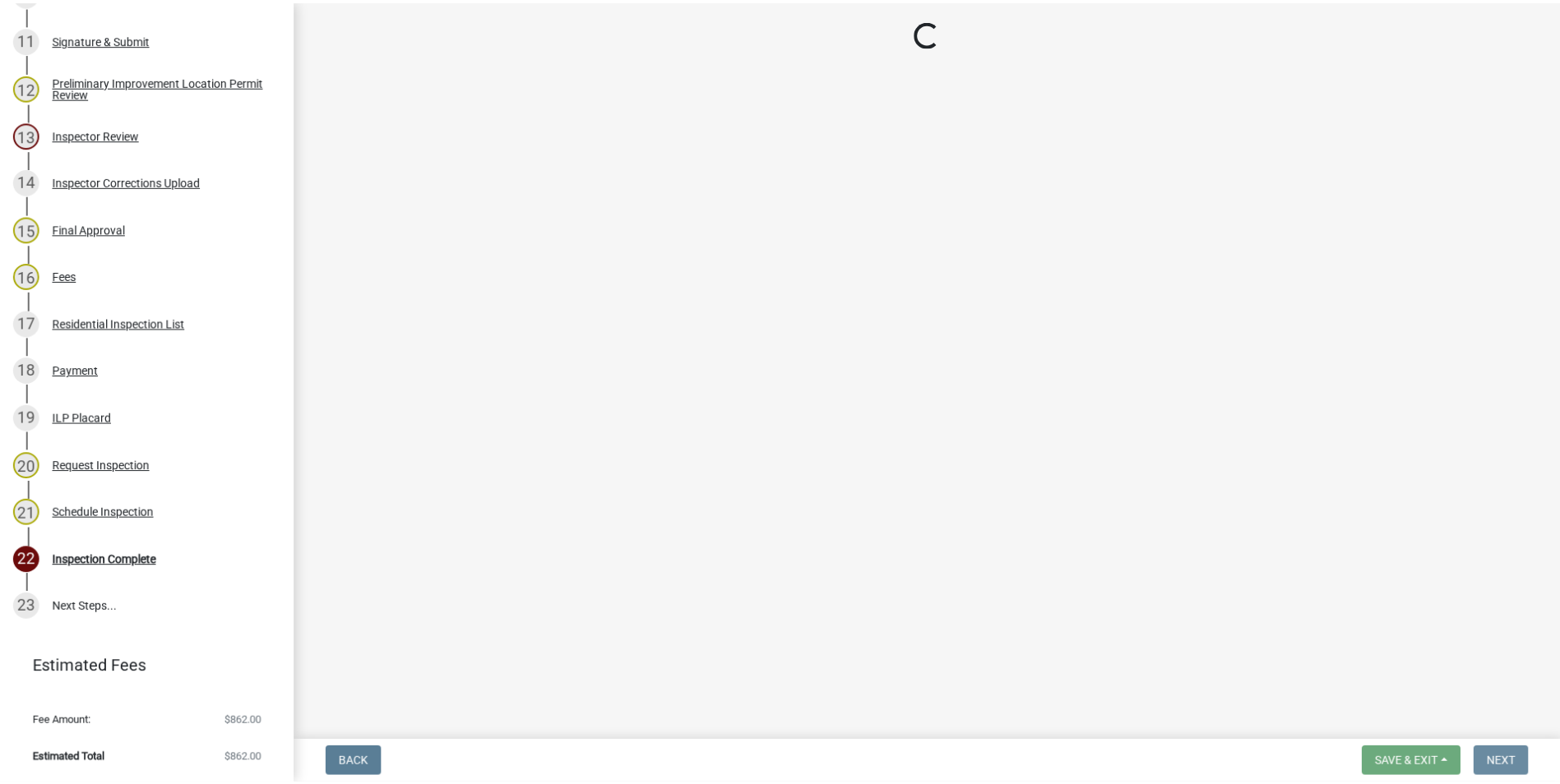
scroll to position [0, 0]
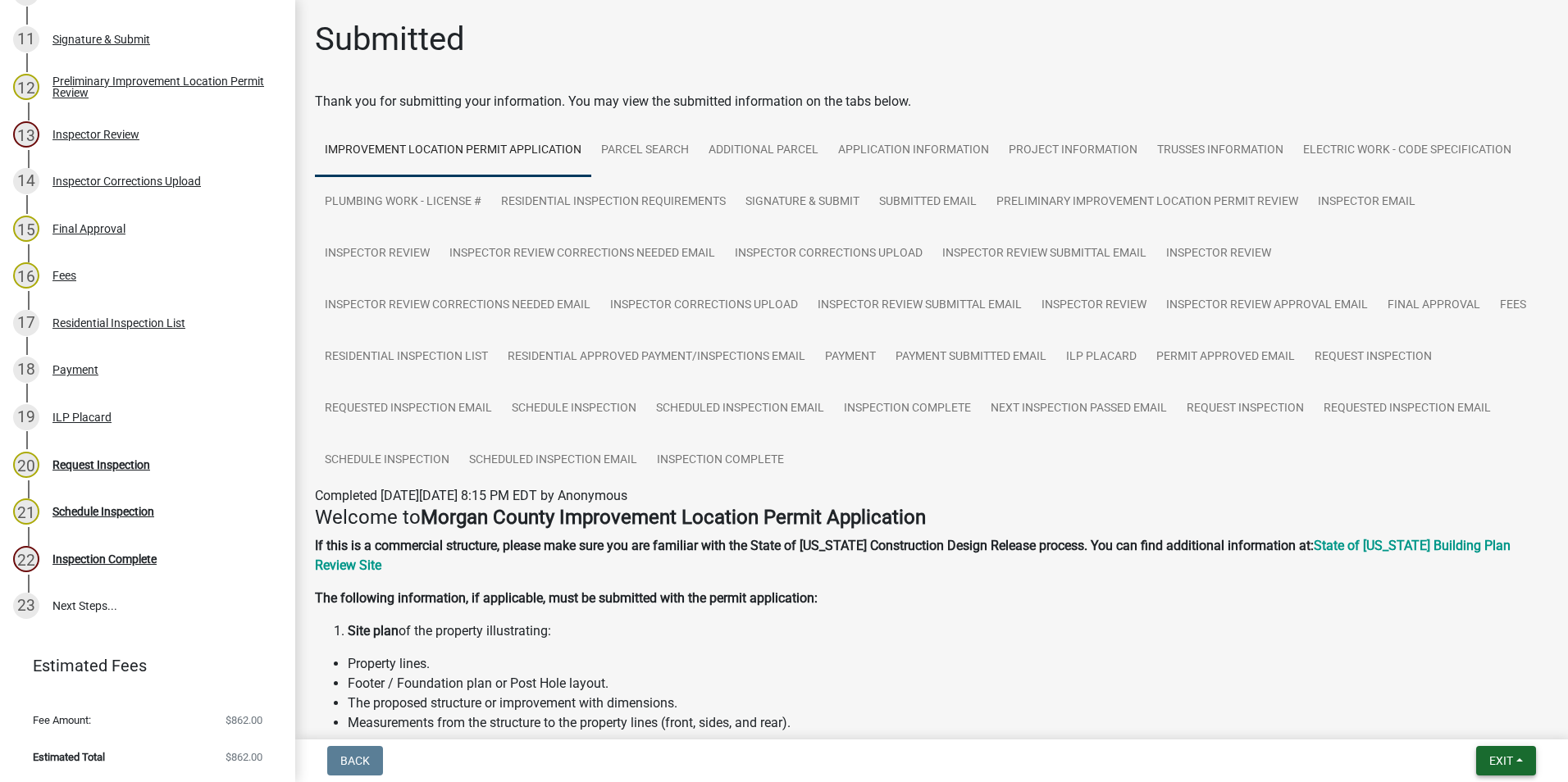
click at [1042, 552] on button "Exit" at bounding box center [1505, 761] width 60 height 30
click at [1042, 552] on button "Save & Exit" at bounding box center [1470, 718] width 131 height 40
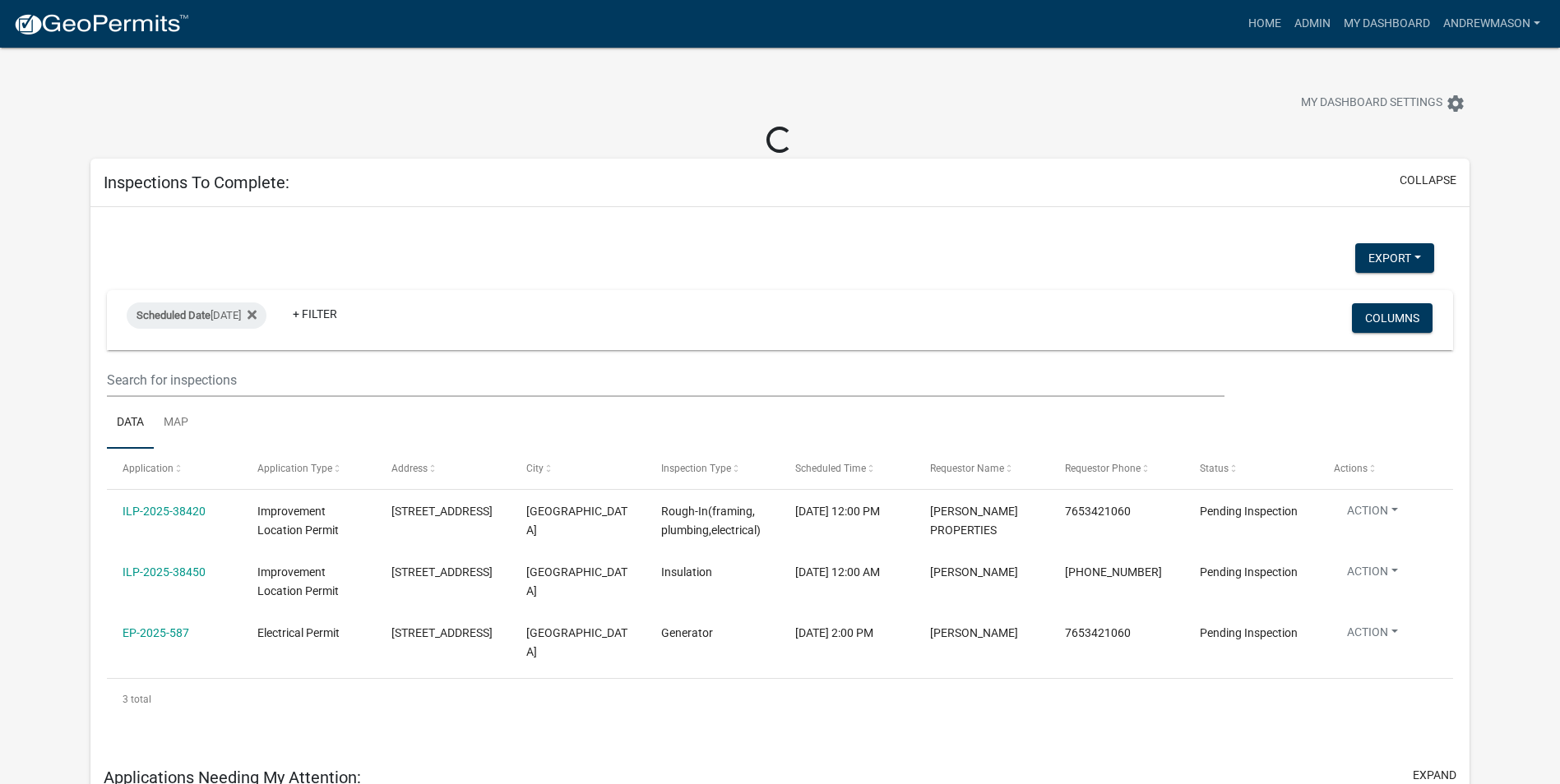
select select "3: 100"
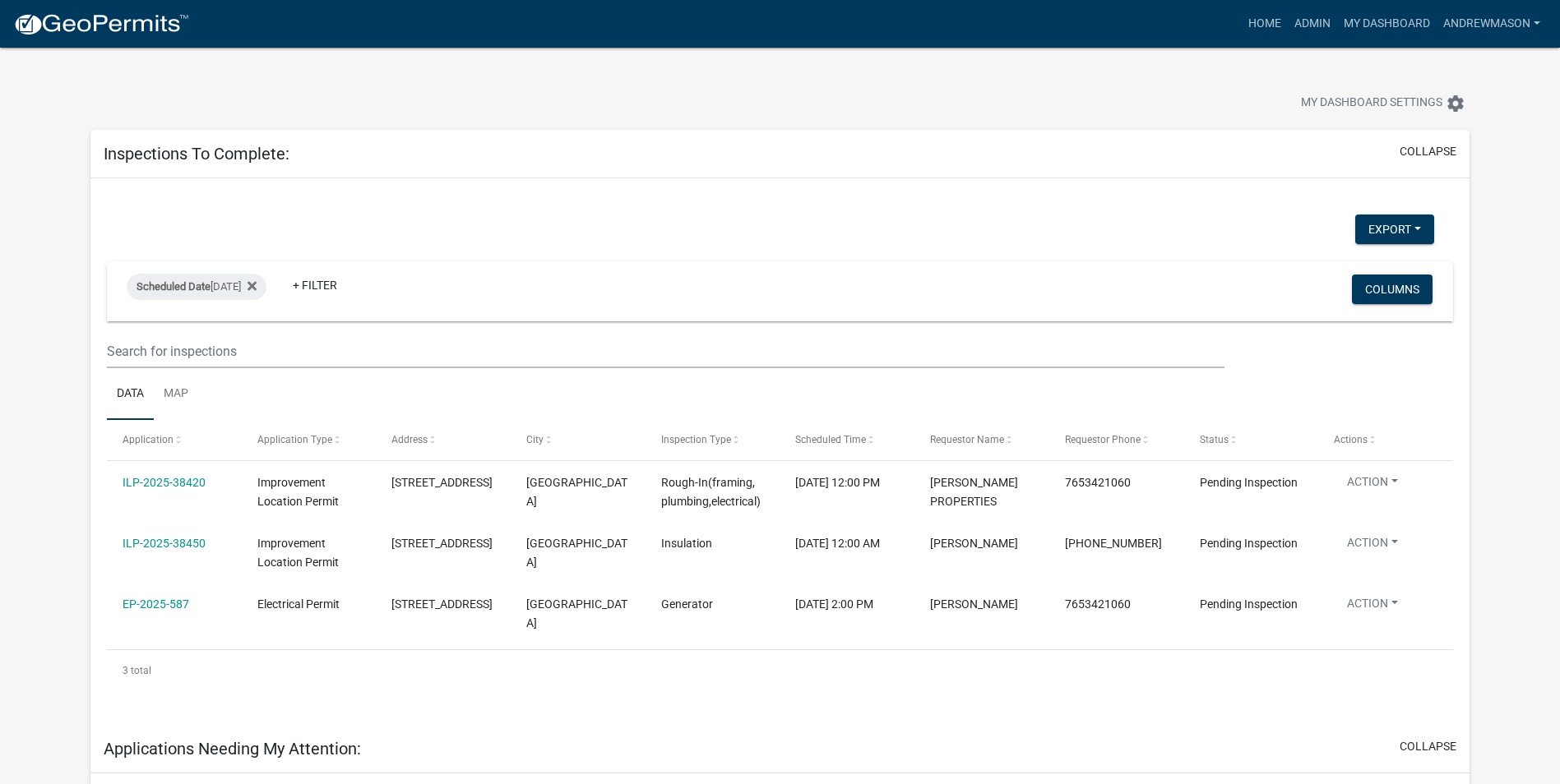
click at [153, 603] on link "EP-2025-587" at bounding box center [156, 604] width 67 height 14
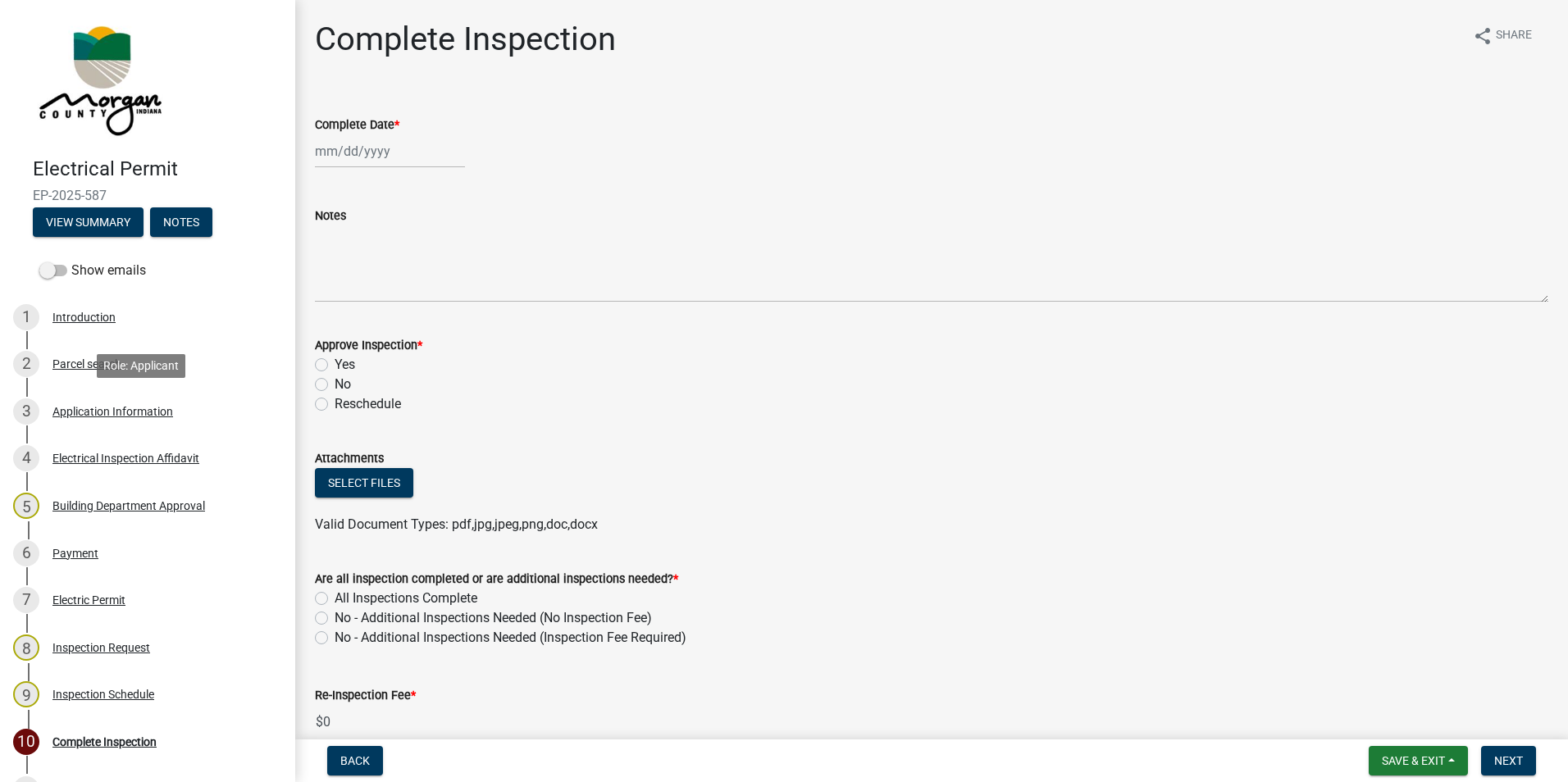
click at [120, 409] on div "Application Information" at bounding box center [112, 412] width 121 height 12
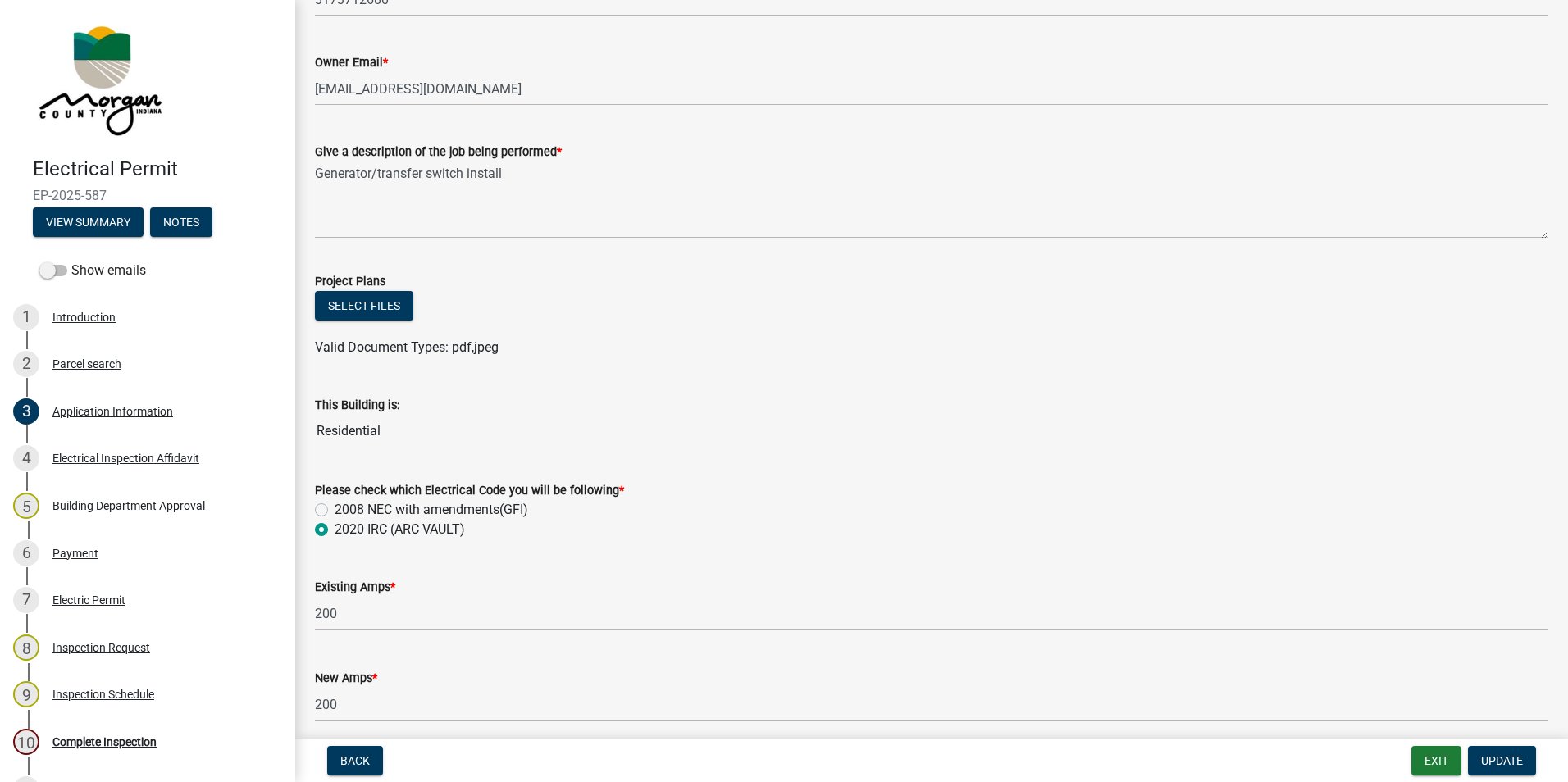
scroll to position [574, 0]
